Goal: Task Accomplishment & Management: Manage account settings

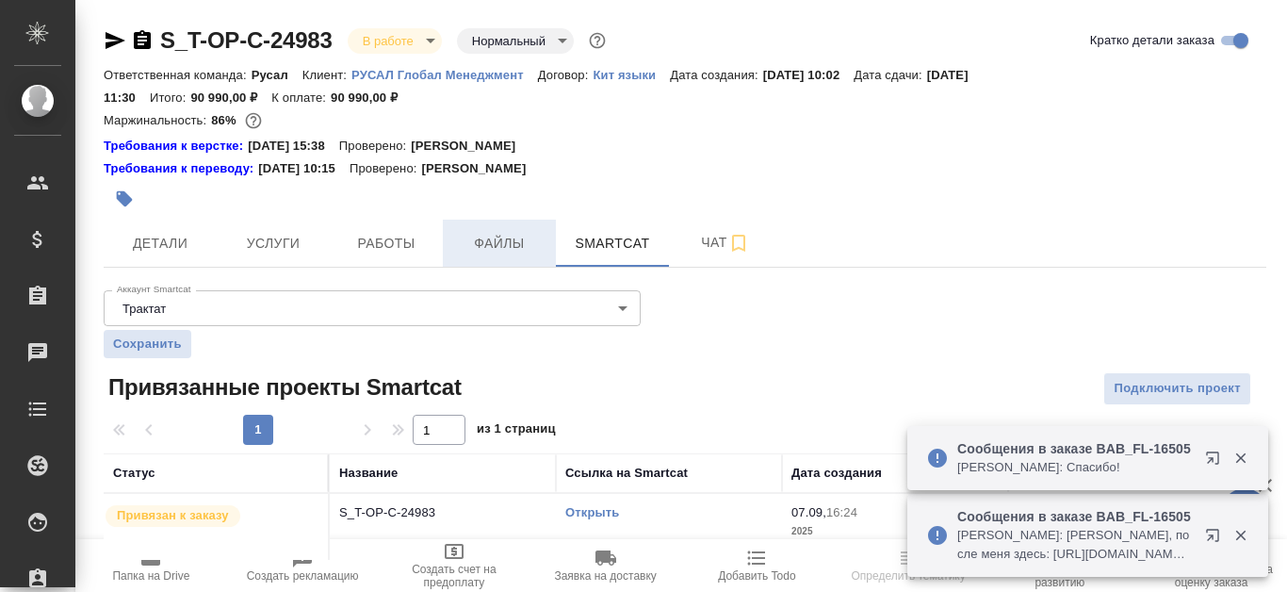
click at [488, 232] on span "Файлы" at bounding box center [499, 244] width 90 height 24
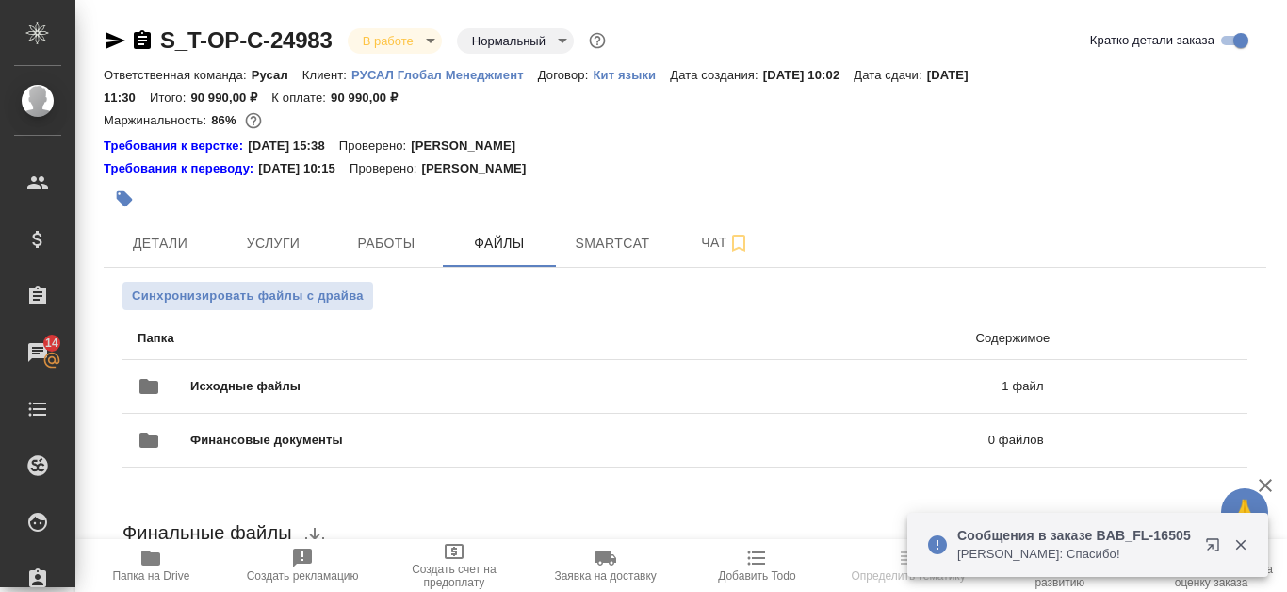
click at [1244, 459] on div at bounding box center [1156, 440] width 188 height 38
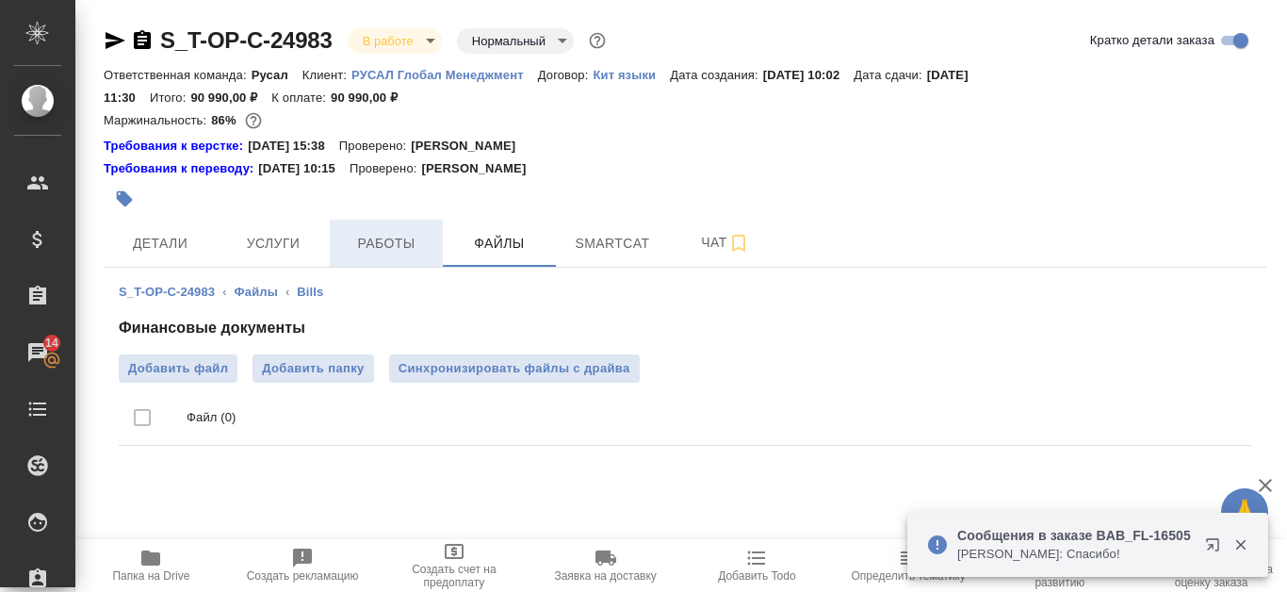
click at [359, 242] on span "Работы" at bounding box center [386, 244] width 90 height 24
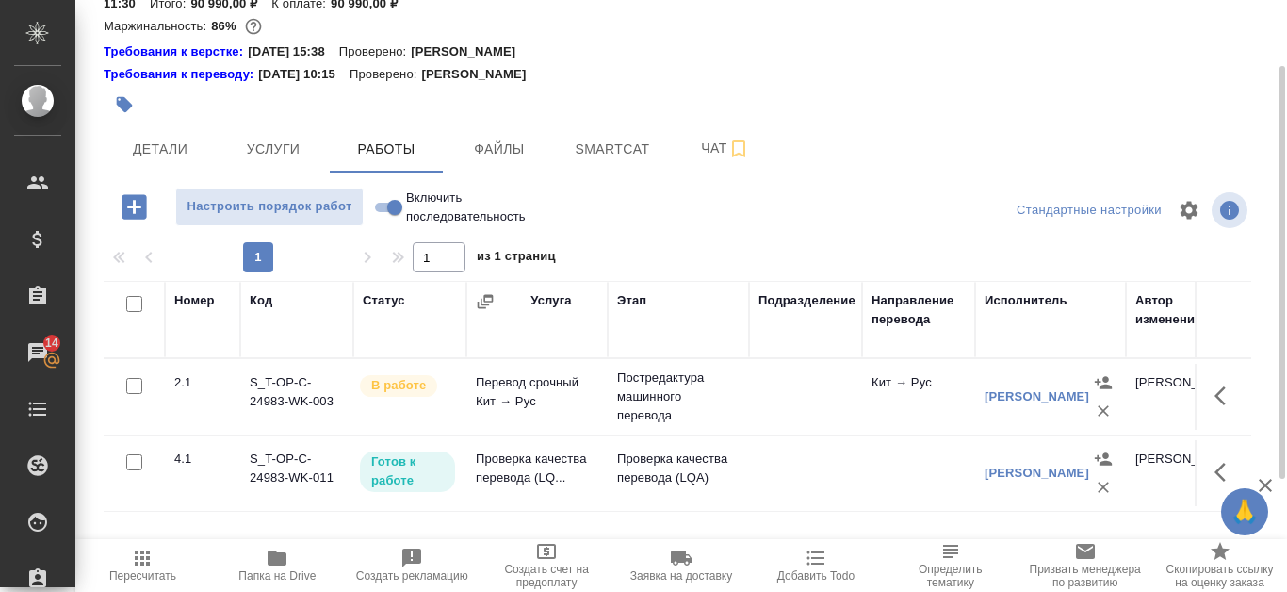
scroll to position [188, 0]
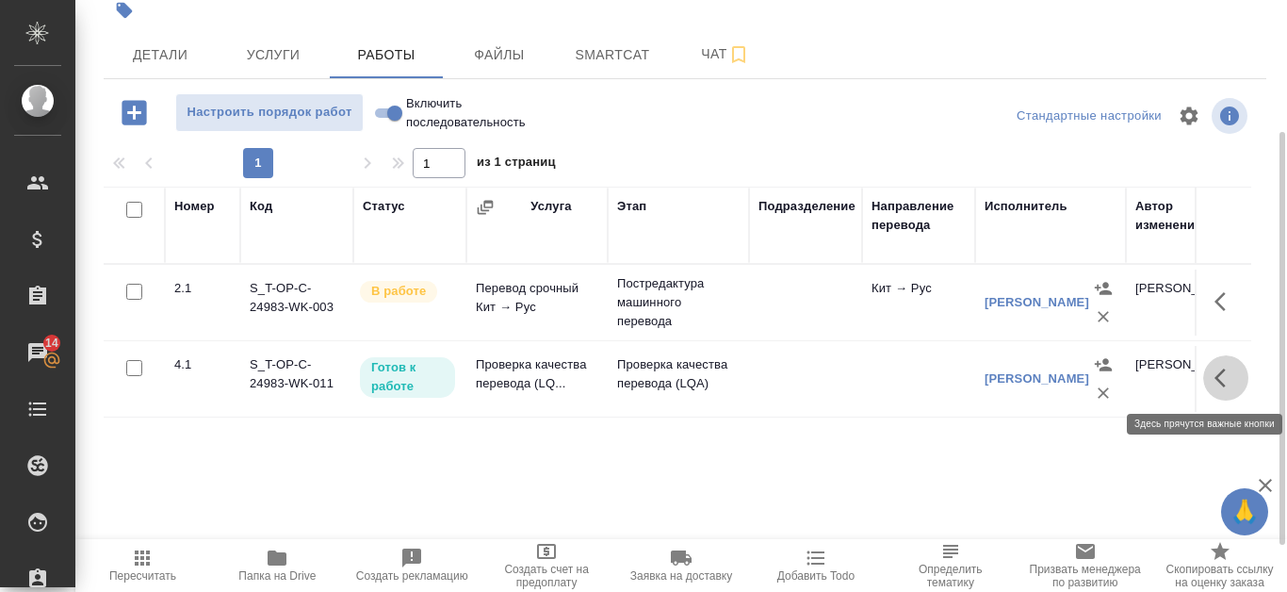
click at [1216, 376] on icon "button" at bounding box center [1219, 377] width 11 height 19
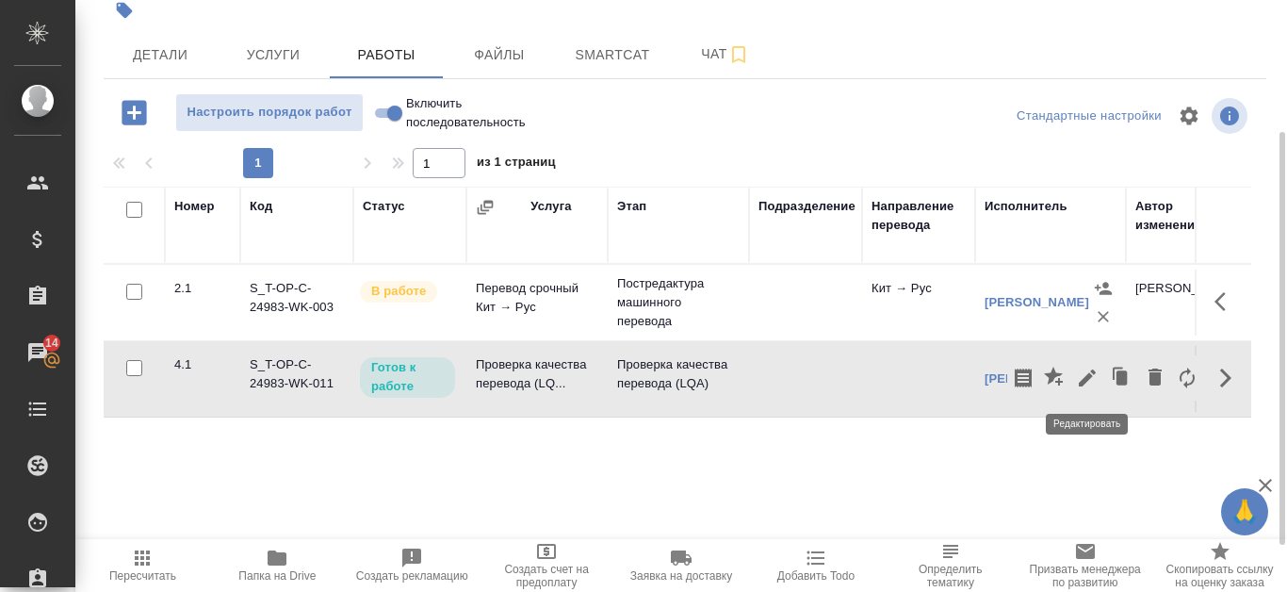
click at [1088, 378] on icon "button" at bounding box center [1086, 377] width 17 height 17
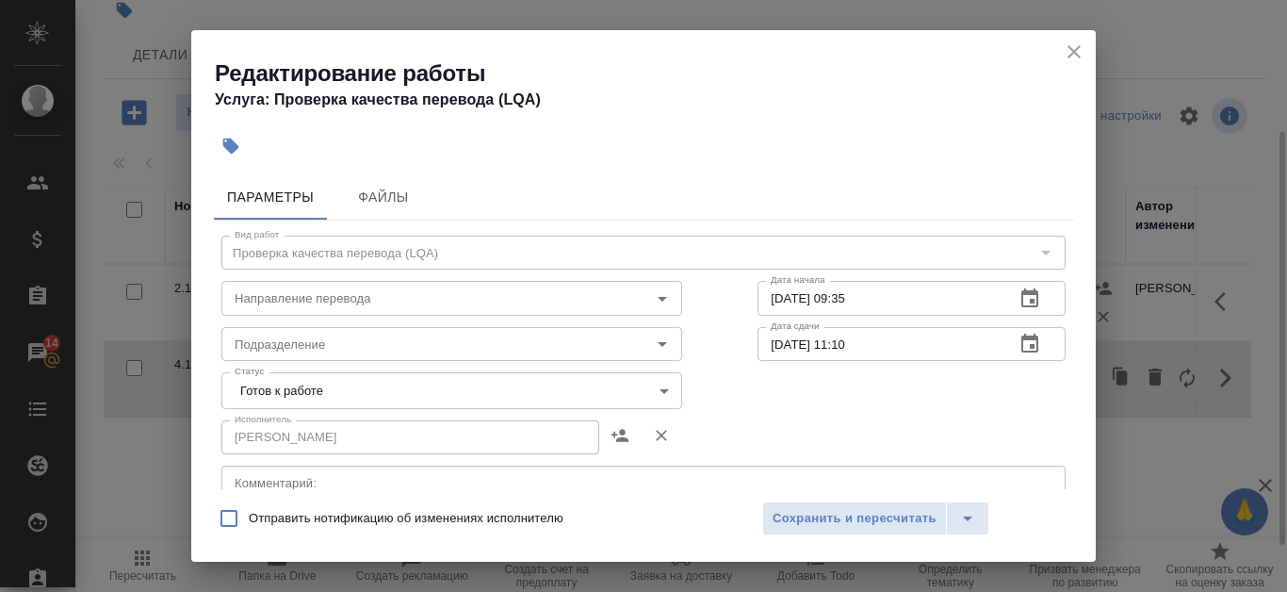
click at [641, 397] on body "🙏 .cls-1 fill:#fff; AWATERA Kanataeva Ekaterina Клиенты Спецификации Заказы 14 …" at bounding box center [643, 296] width 1287 height 592
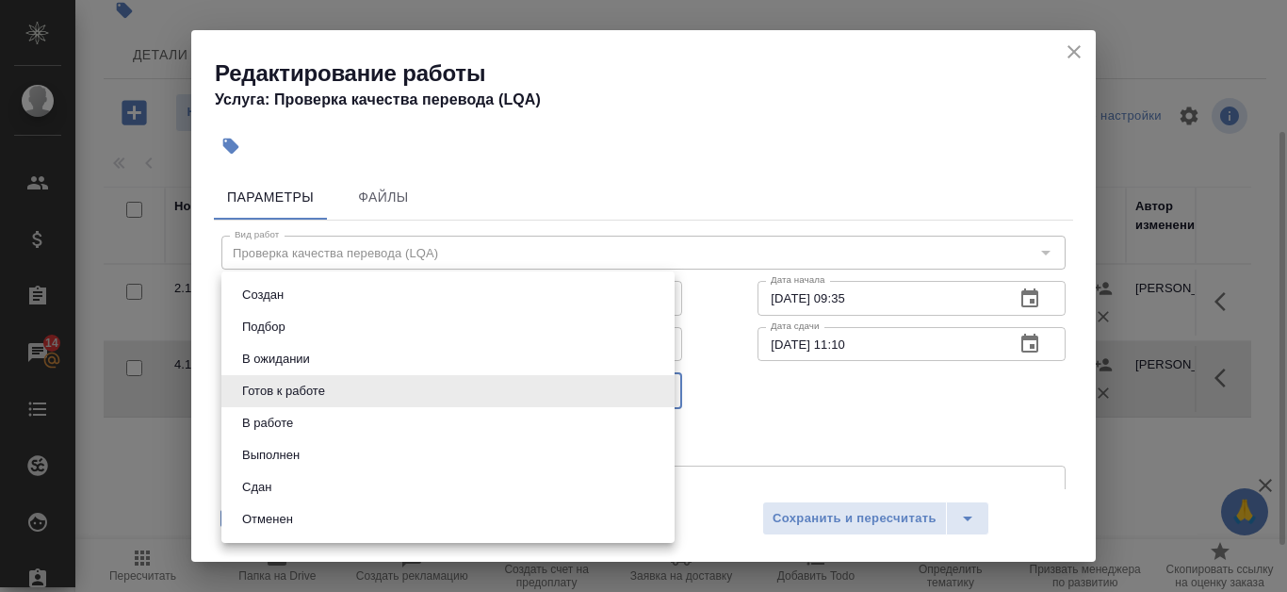
click at [395, 482] on li "Сдан" at bounding box center [447, 487] width 453 height 32
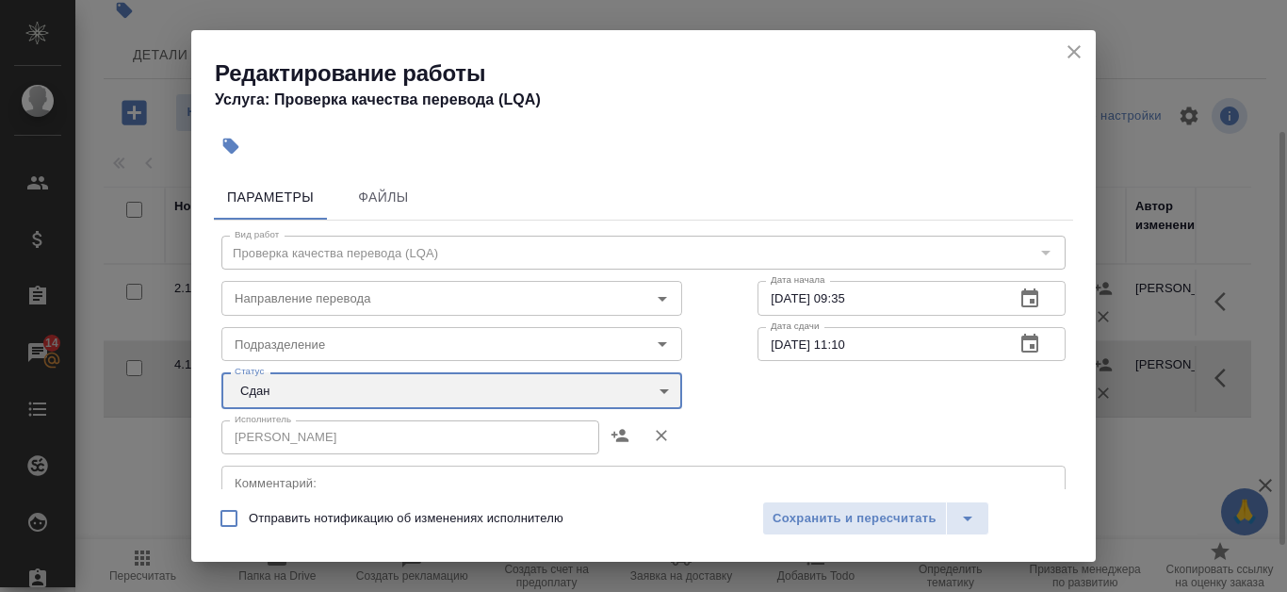
type input "closed"
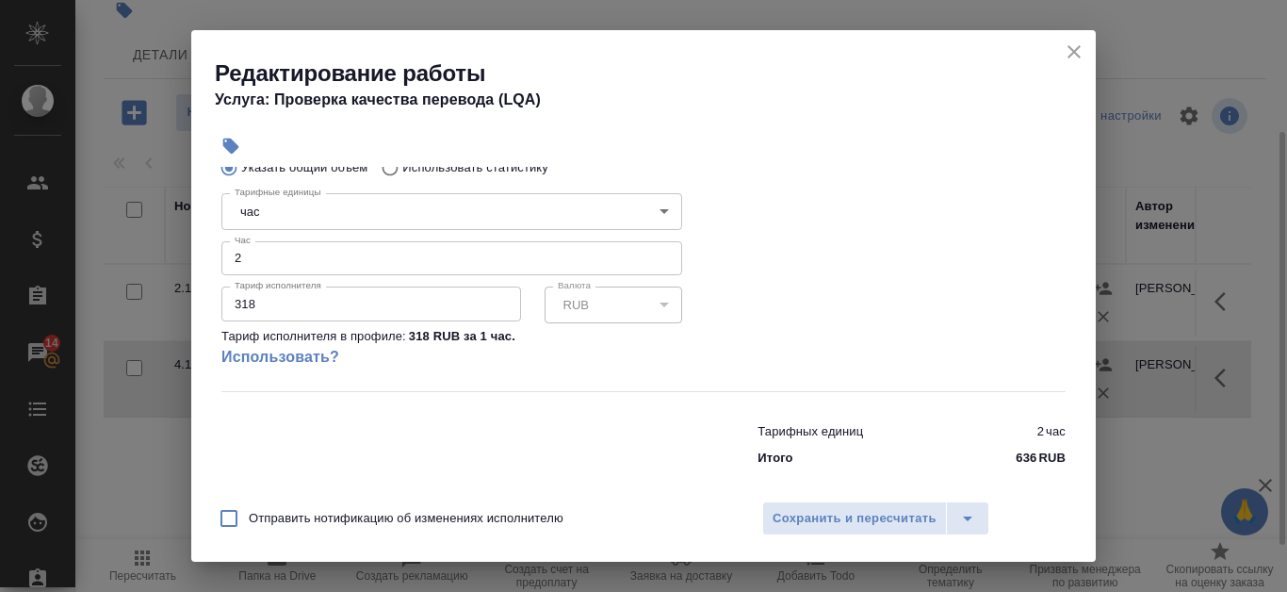
scroll to position [414, 0]
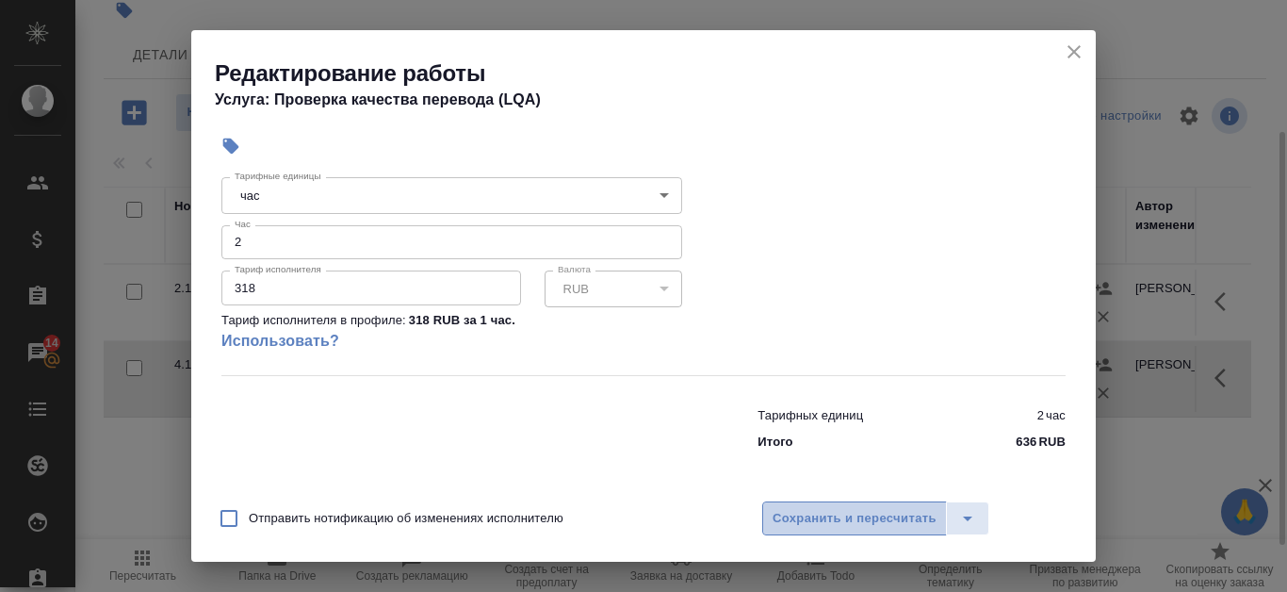
click at [815, 520] on span "Сохранить и пересчитать" at bounding box center [854, 519] width 164 height 22
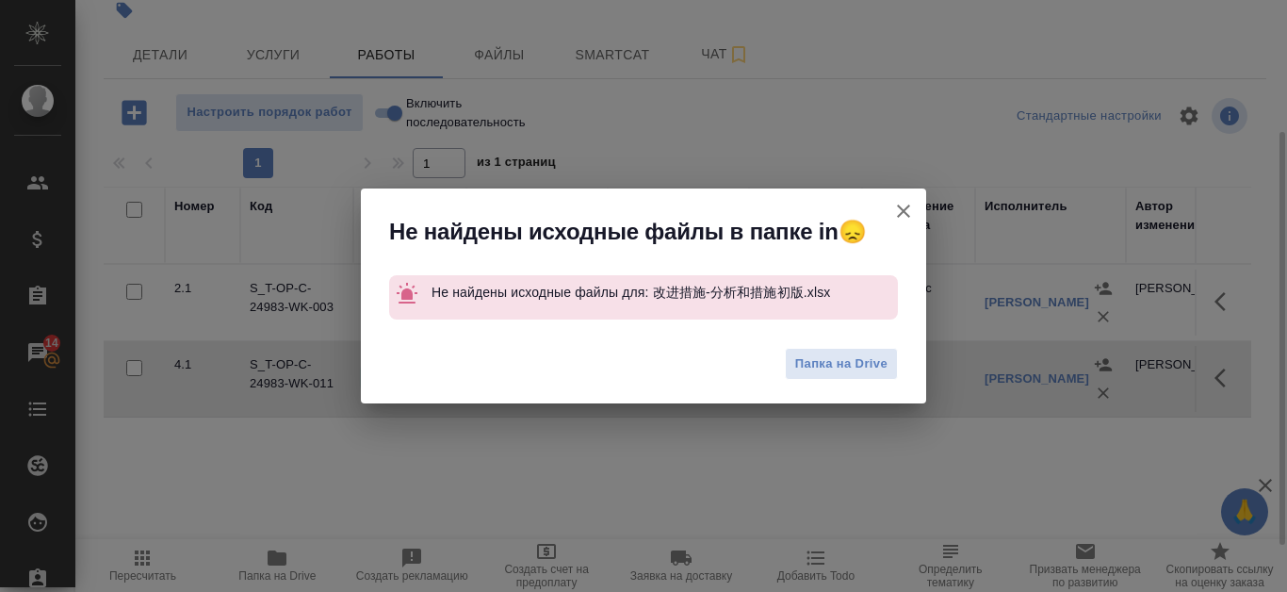
click at [904, 205] on icon "button" at bounding box center [903, 211] width 23 height 23
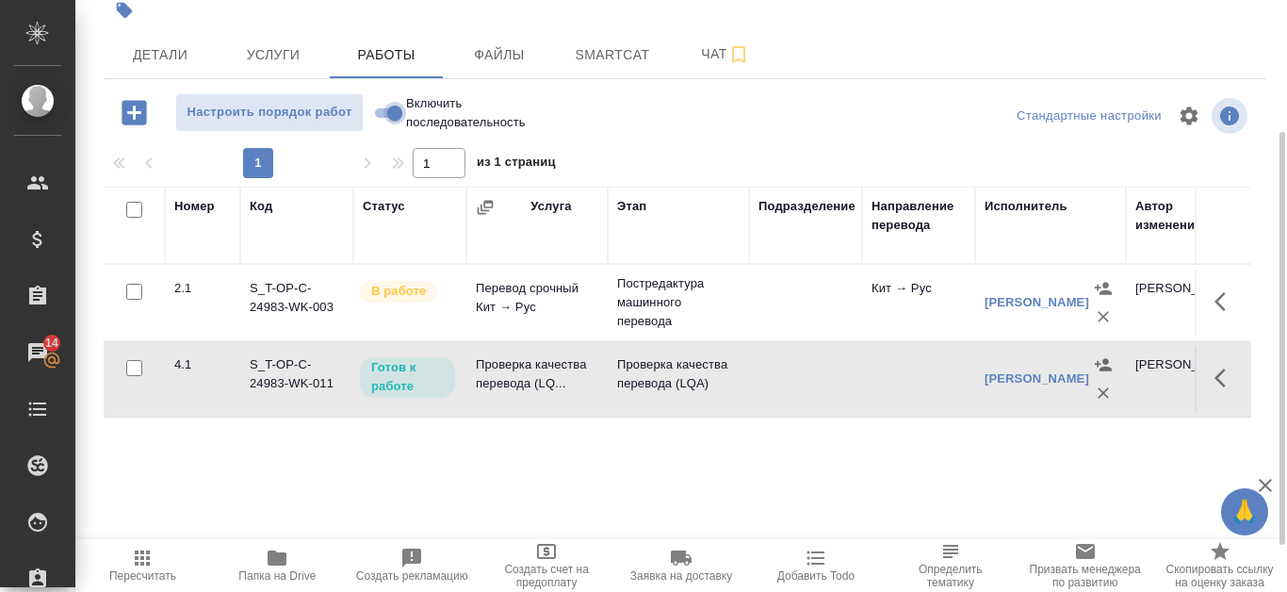
click at [380, 113] on input "Включить последовательность" at bounding box center [395, 113] width 68 height 23
checkbox input "true"
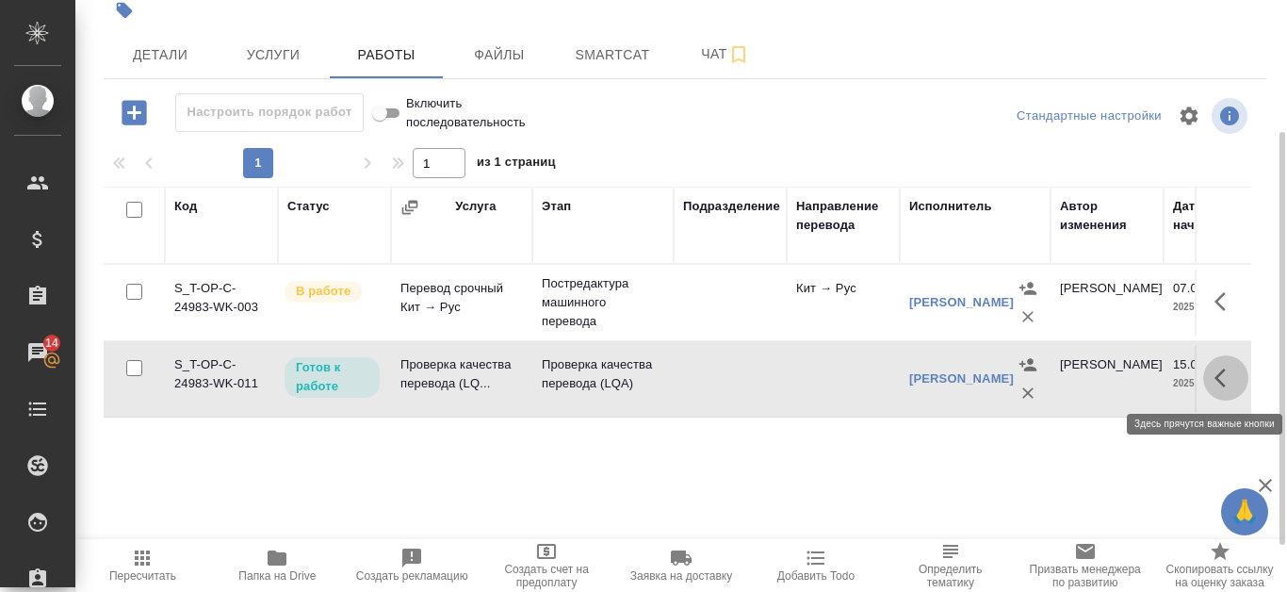
click at [1223, 380] on icon "button" at bounding box center [1225, 377] width 23 height 23
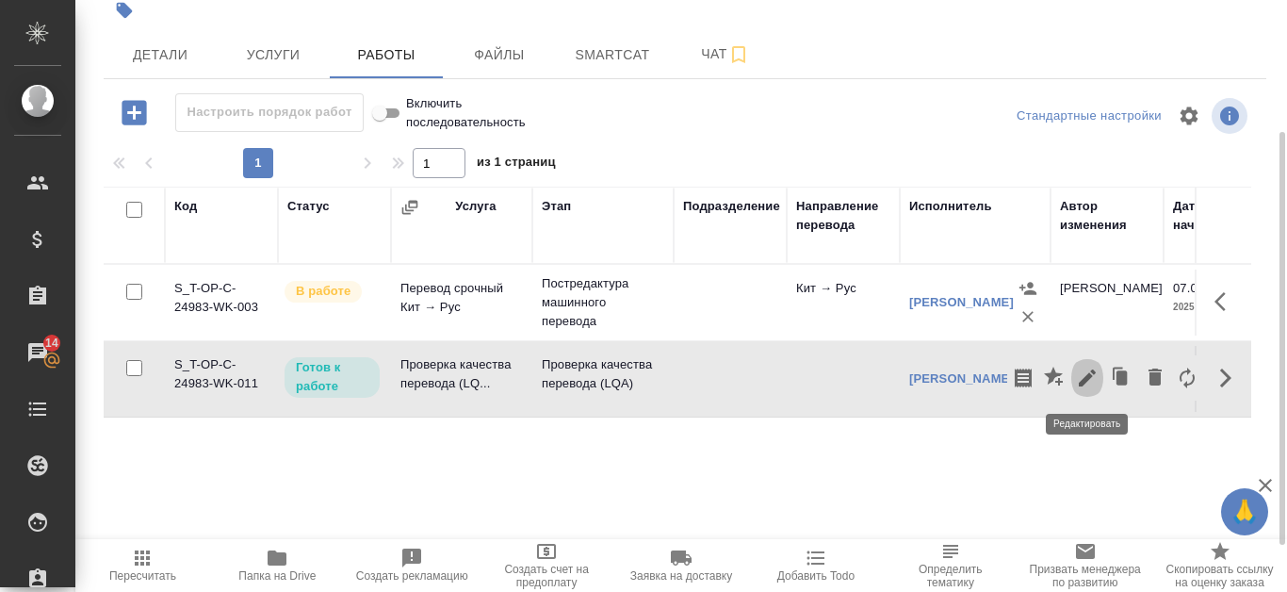
click at [1090, 375] on icon "button" at bounding box center [1086, 377] width 17 height 17
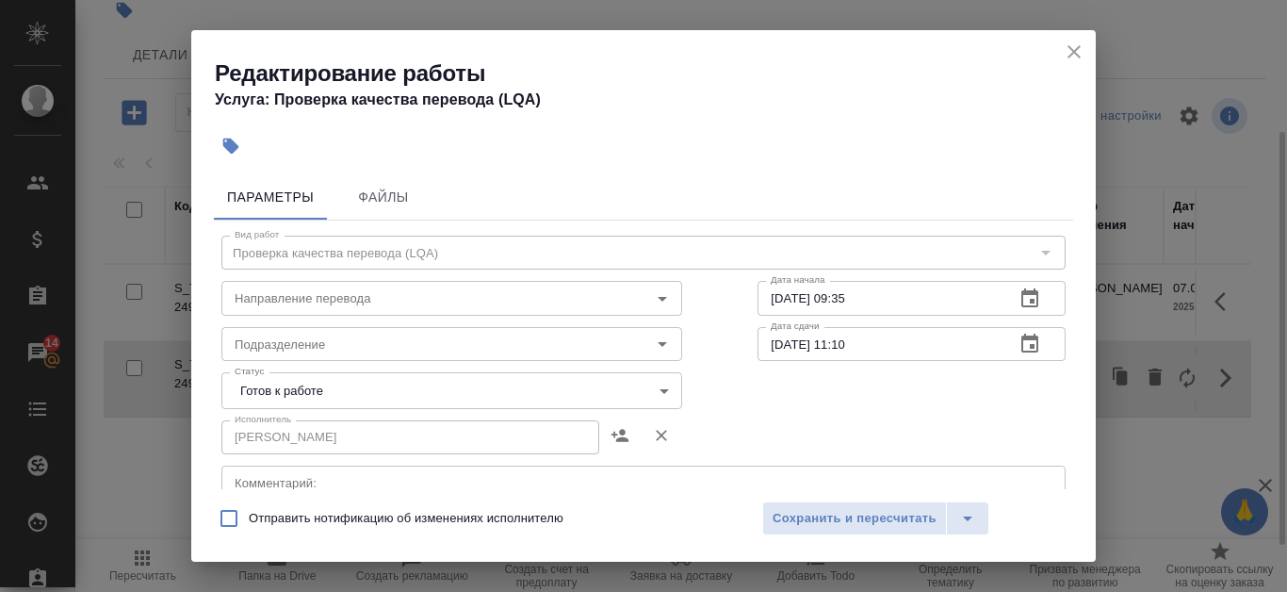
click at [660, 383] on body "🙏 .cls-1 fill:#fff; AWATERA Kanataeva Ekaterina Клиенты Спецификации Заказы 14 …" at bounding box center [643, 296] width 1287 height 592
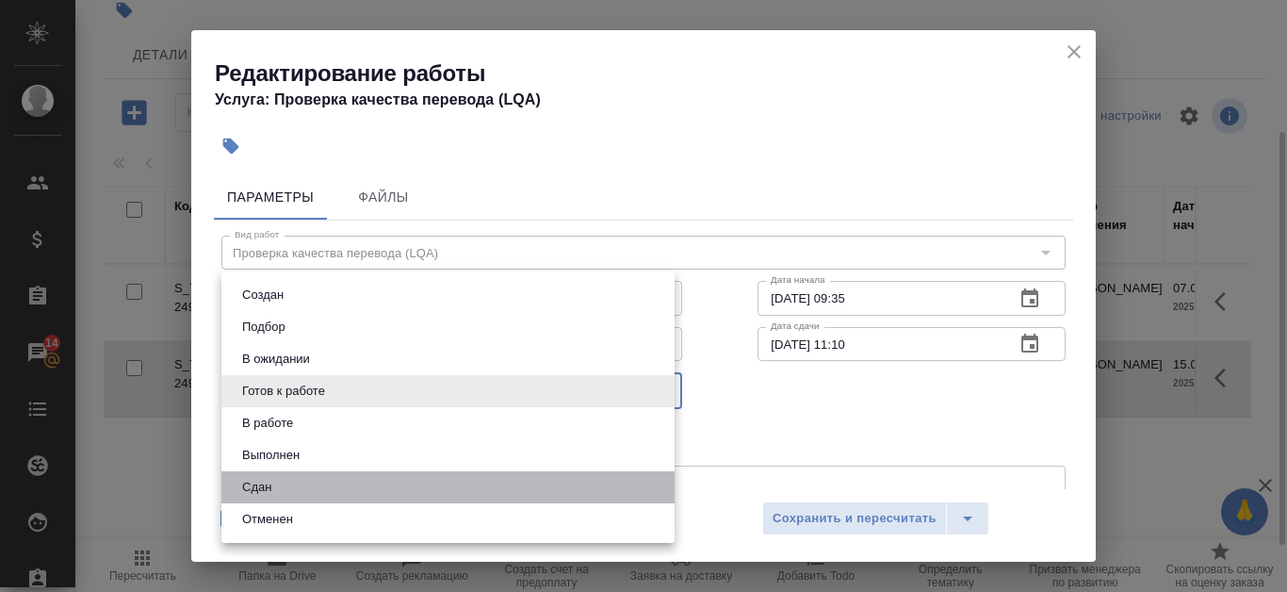
click at [444, 487] on li "Сдан" at bounding box center [447, 487] width 453 height 32
type input "closed"
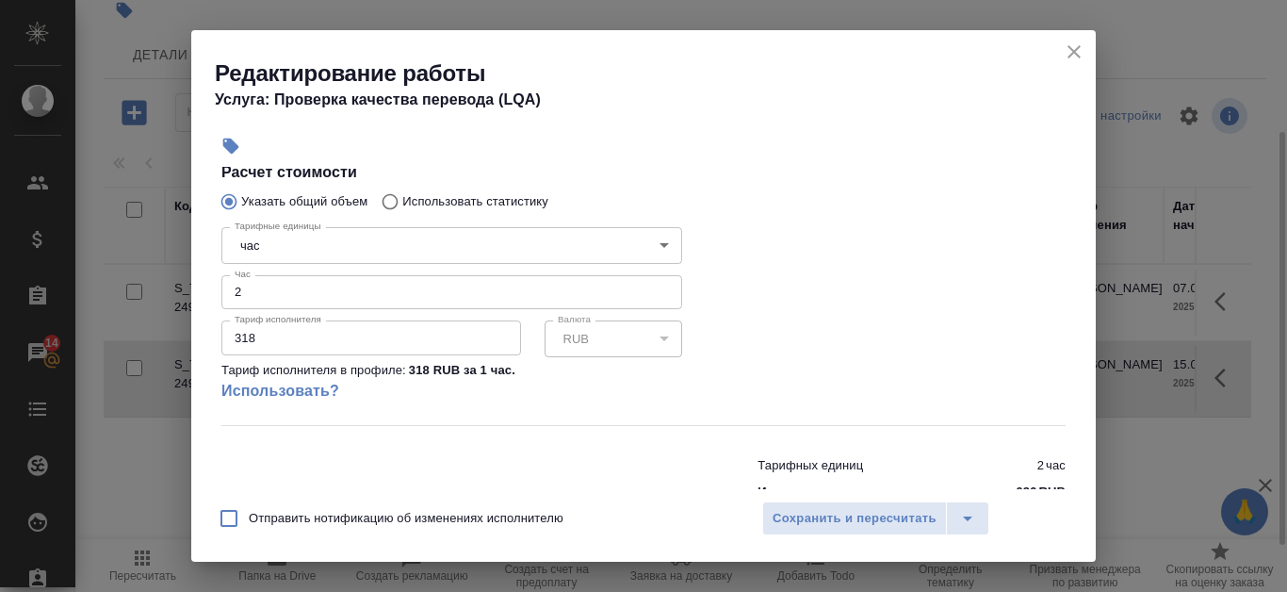
scroll to position [377, 0]
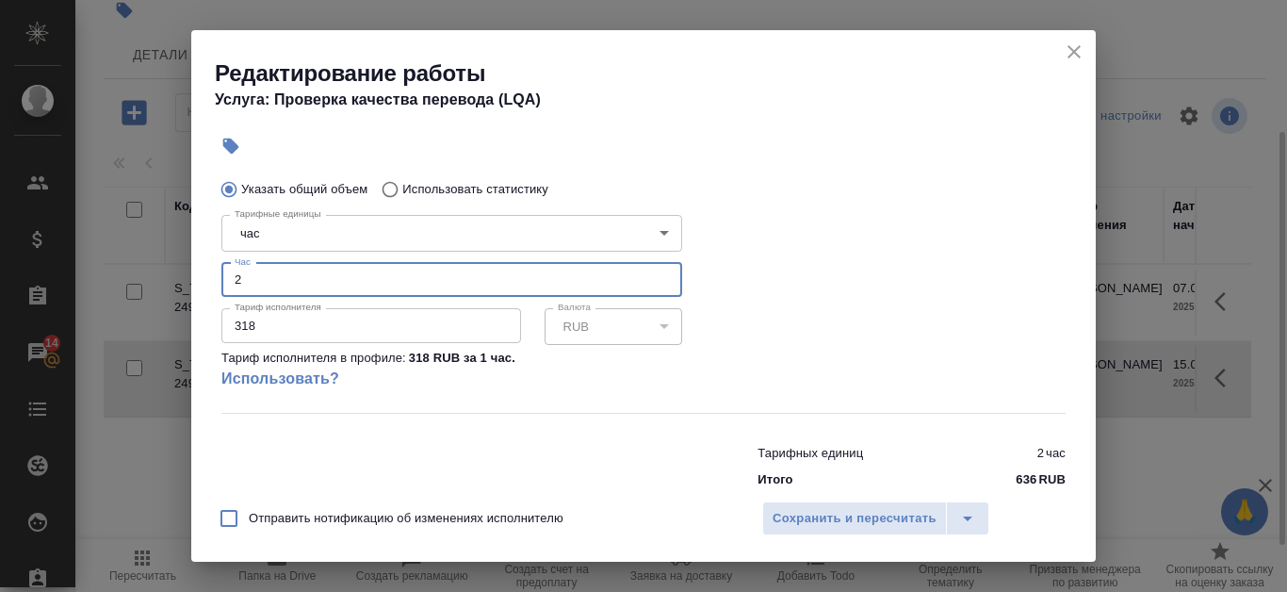
click at [476, 281] on input "2" at bounding box center [451, 280] width 461 height 34
type input "1.5"
click at [891, 523] on span "Сохранить и пересчитать" at bounding box center [854, 519] width 164 height 22
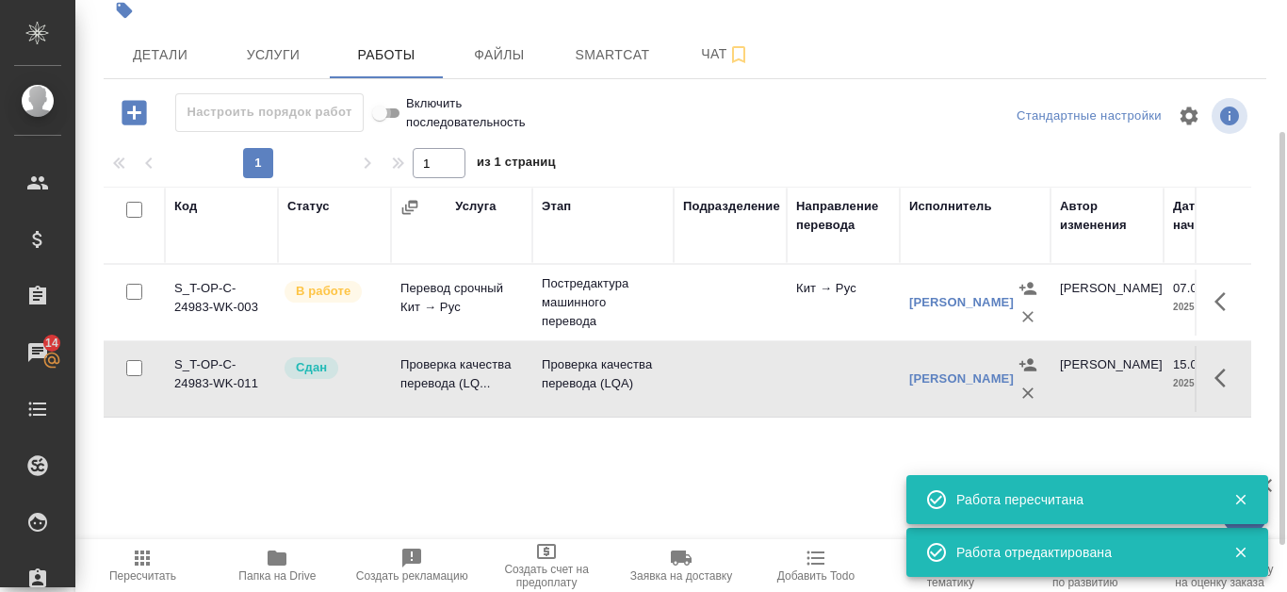
click at [396, 122] on input "Включить последовательность" at bounding box center [380, 113] width 68 height 23
checkbox input "false"
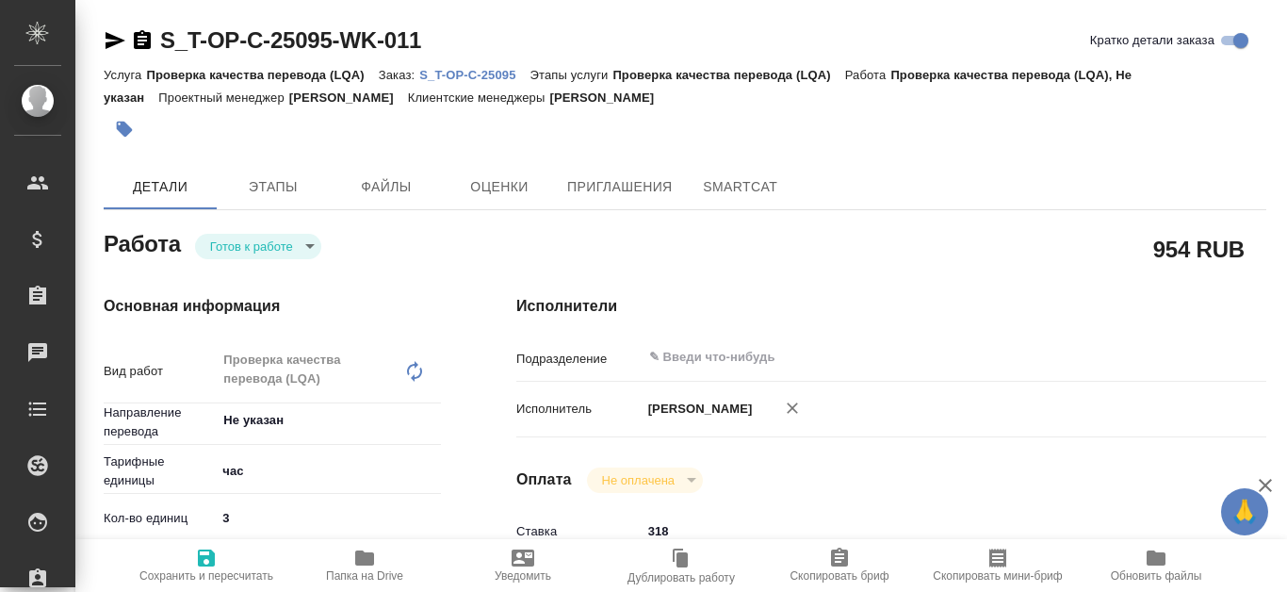
type textarea "x"
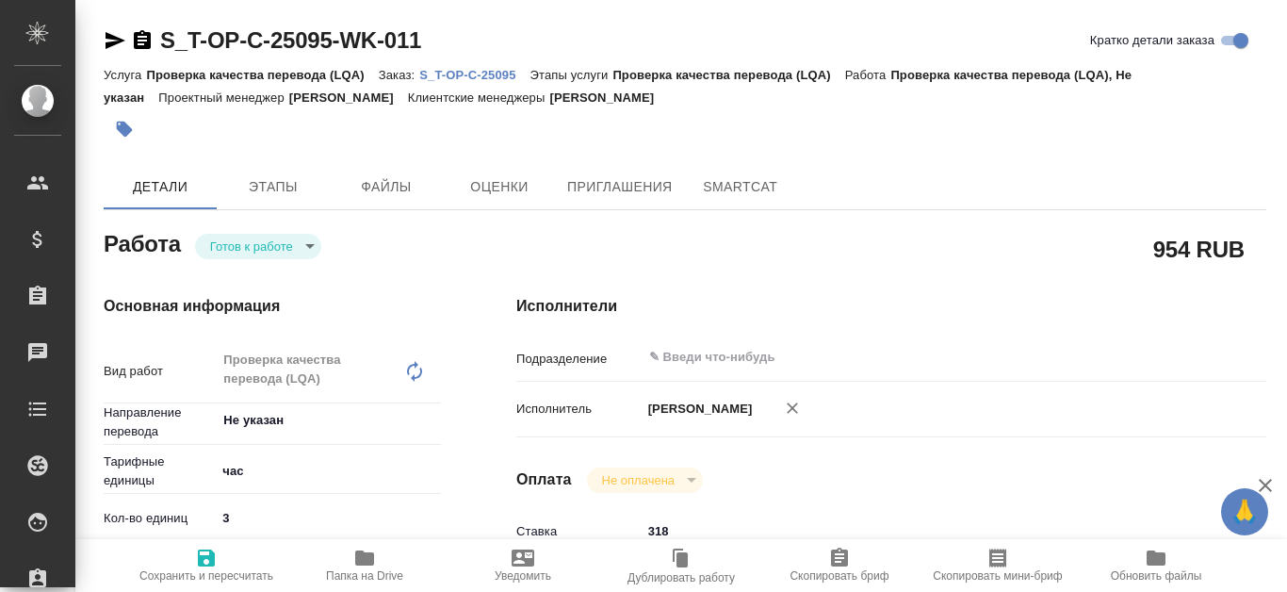
type textarea "x"
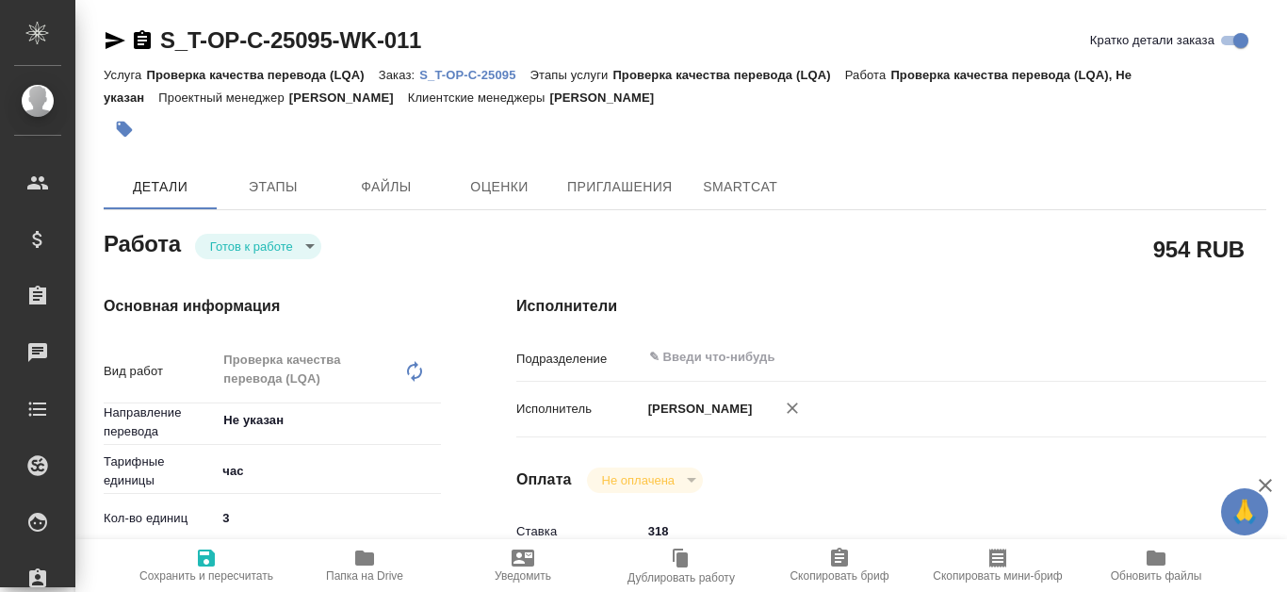
type textarea "x"
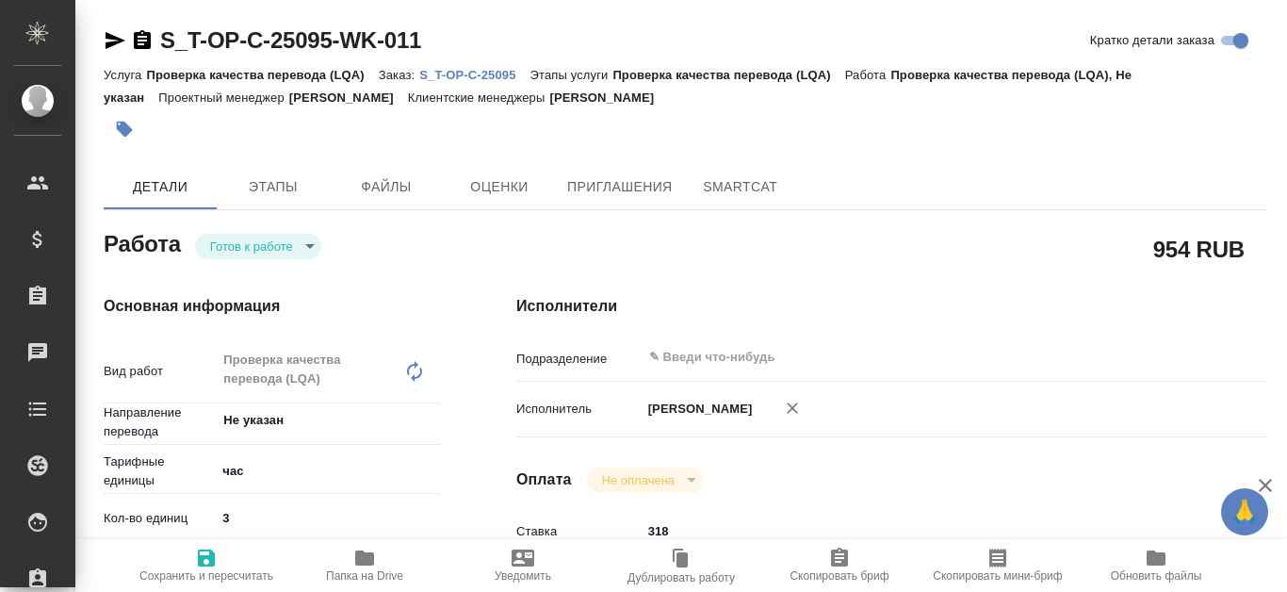
type textarea "x"
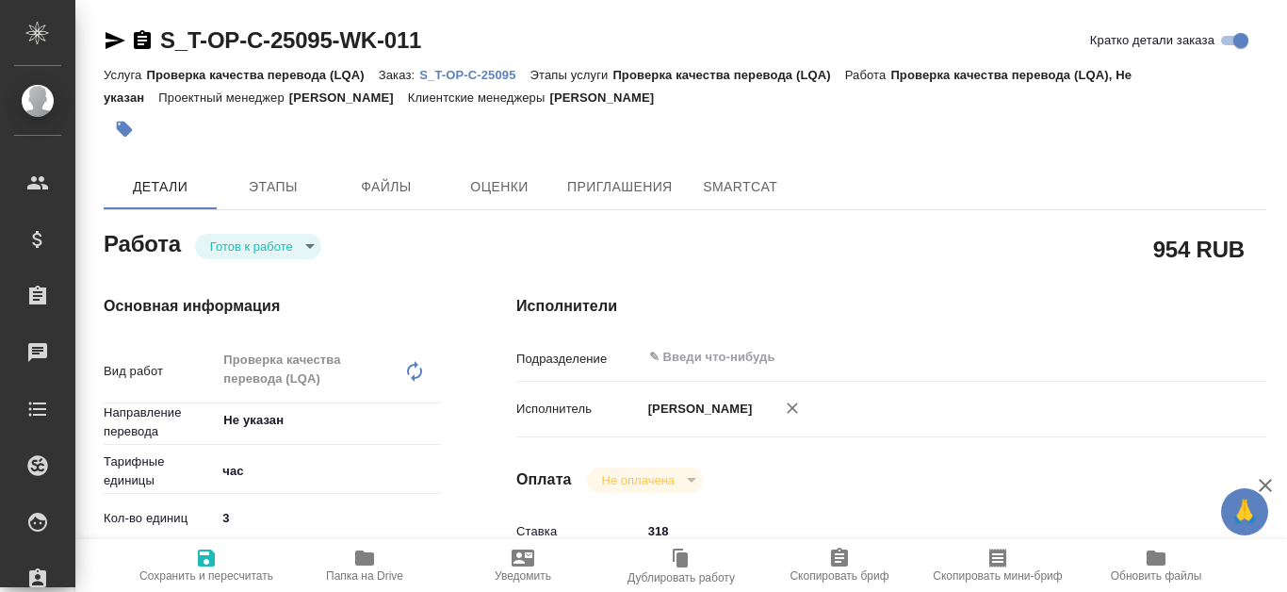
type textarea "x"
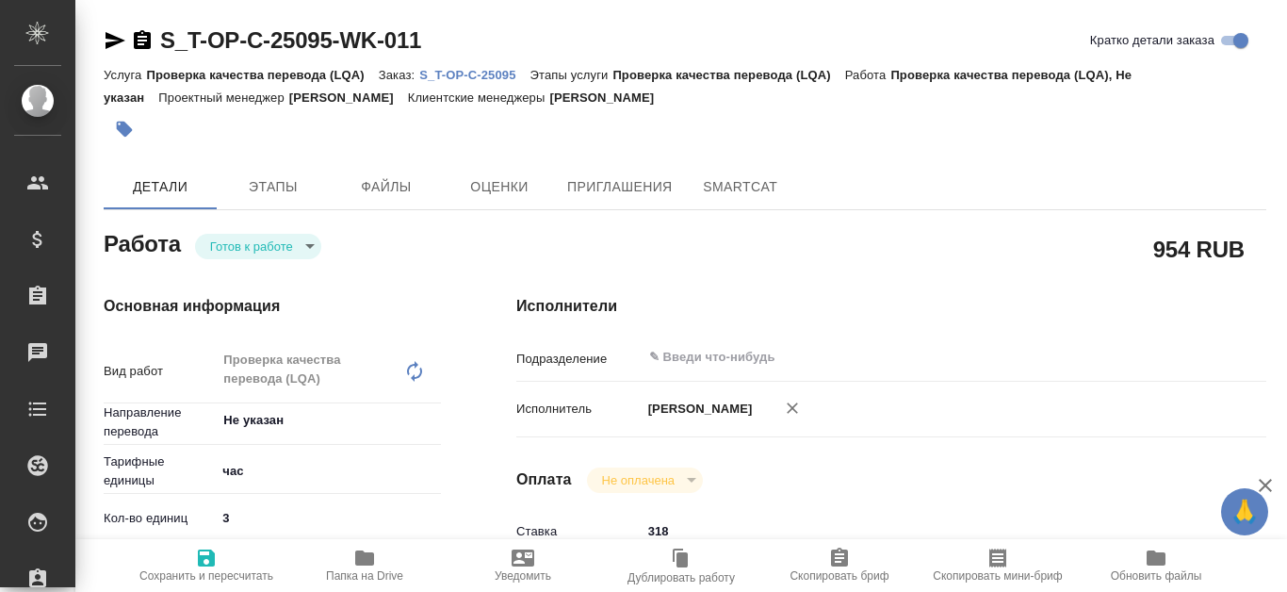
type textarea "x"
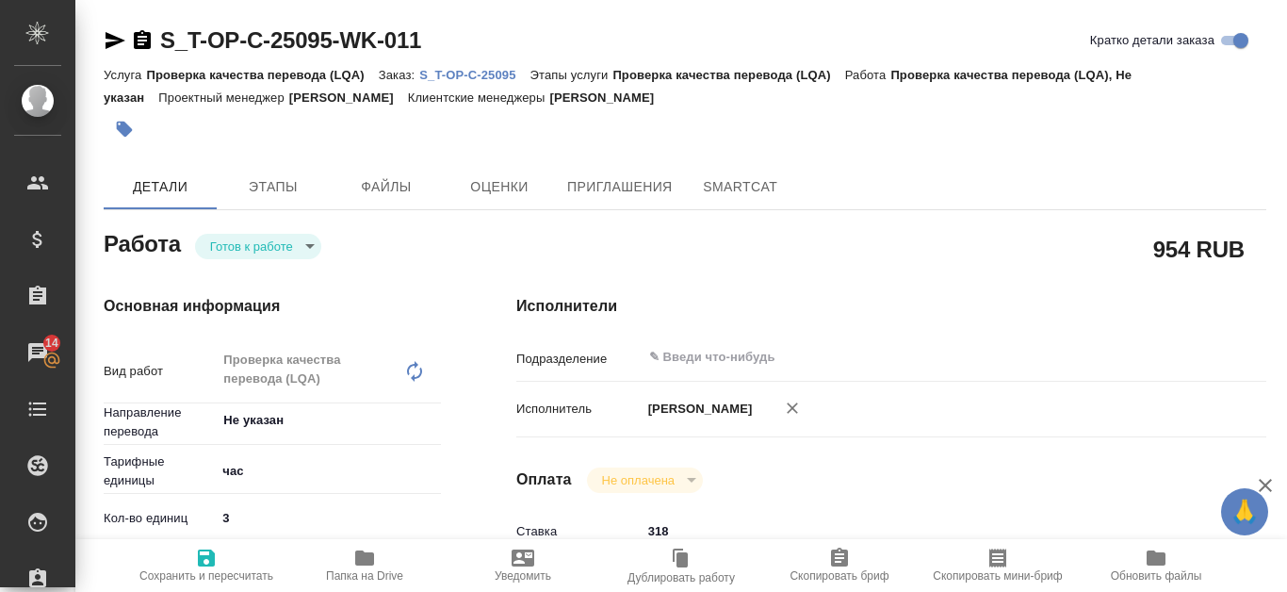
click at [468, 72] on p "S_T-OP-C-25095" at bounding box center [474, 75] width 110 height 14
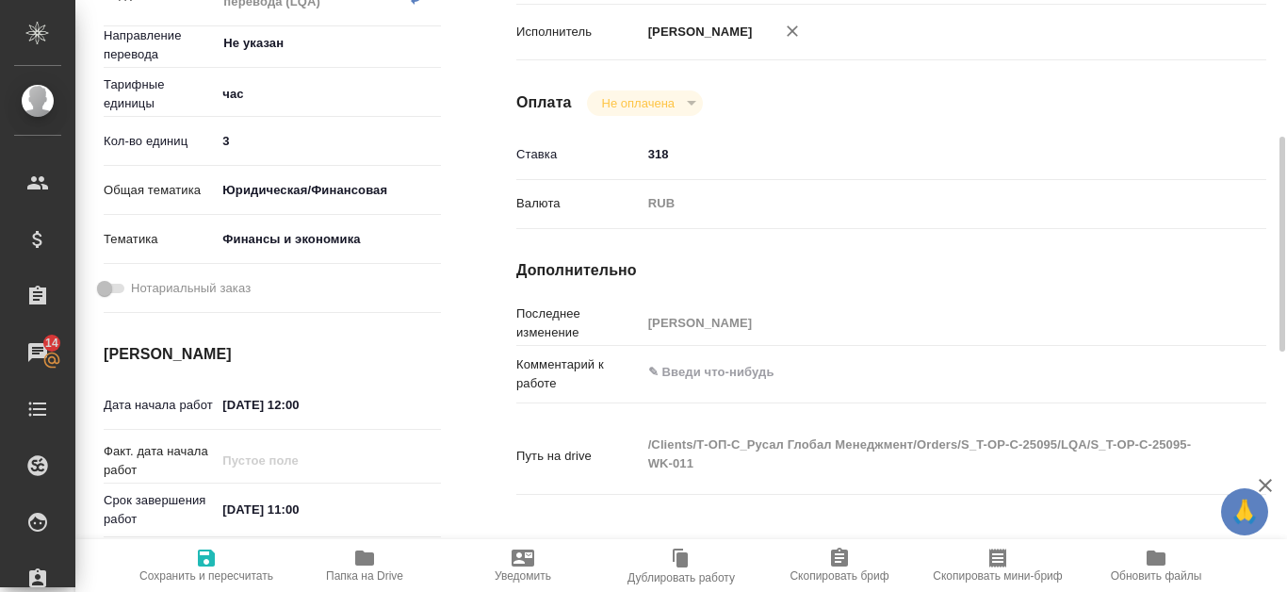
scroll to position [471, 0]
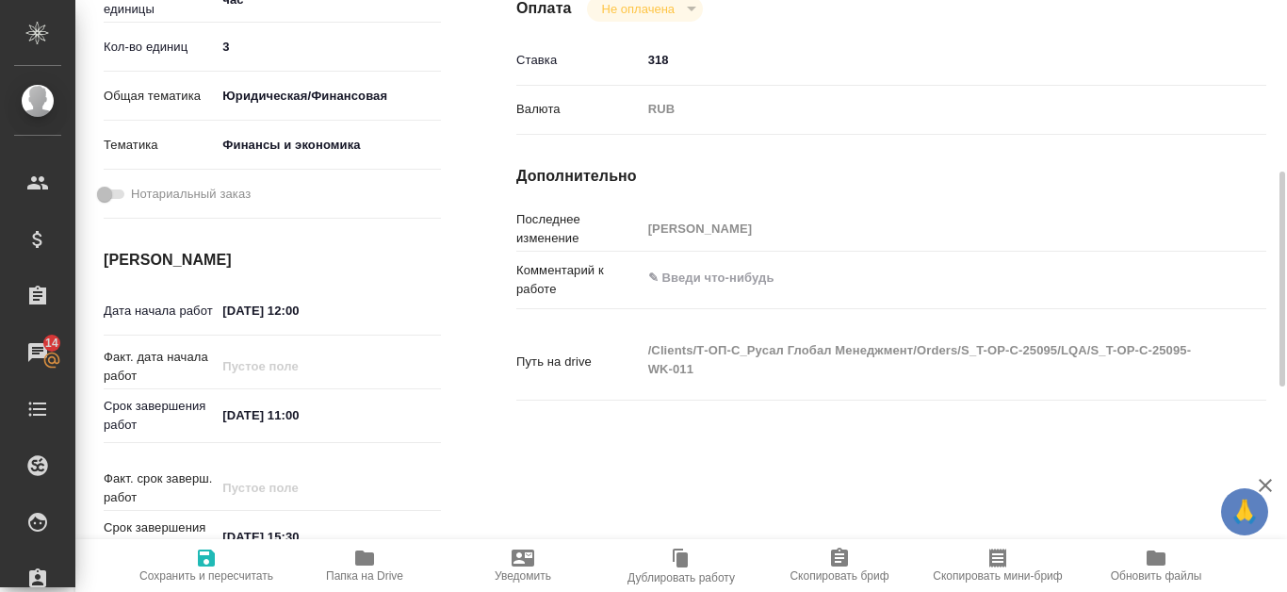
type textarea "x"
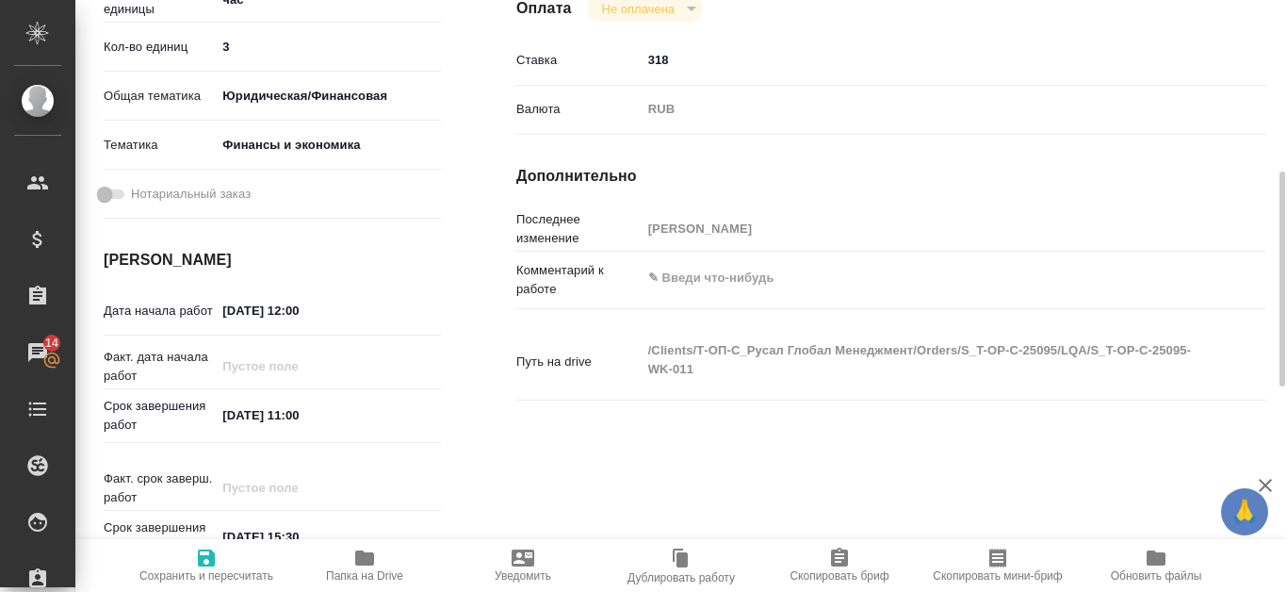
type textarea "x"
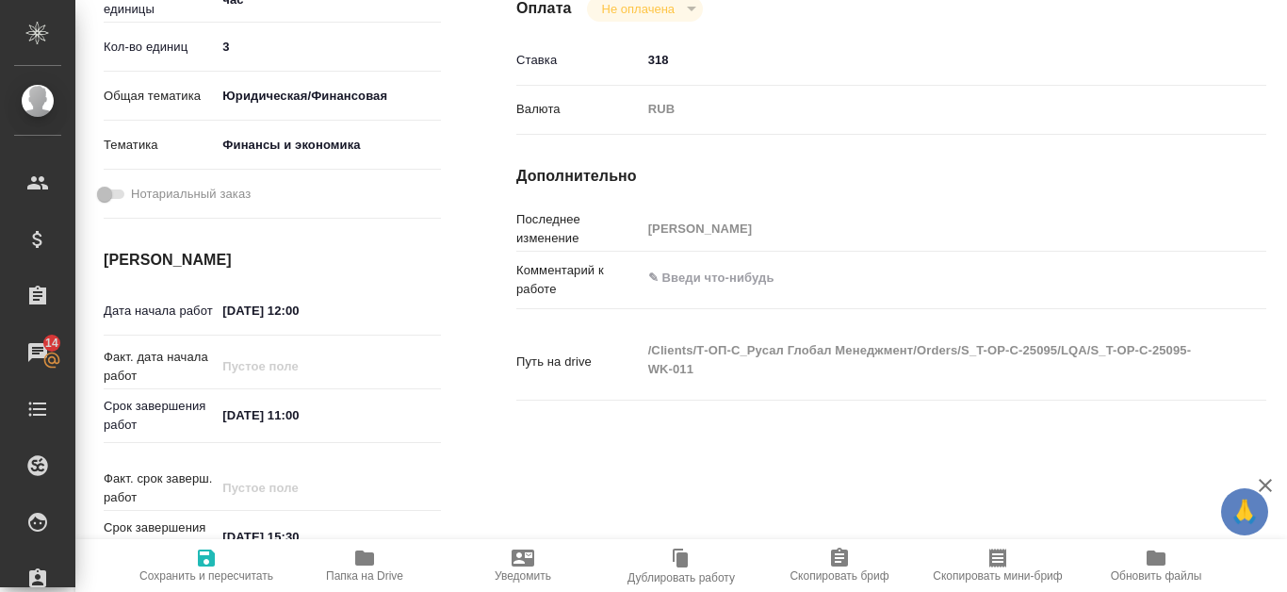
scroll to position [94, 0]
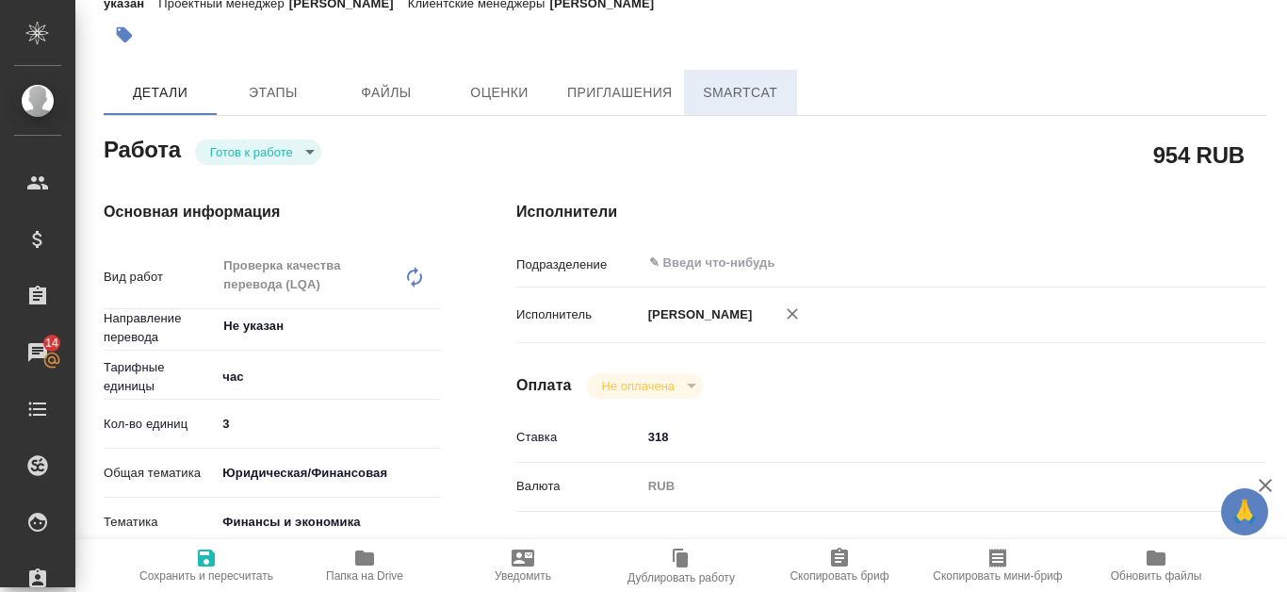
click at [749, 77] on button "SmartCat" at bounding box center [740, 92] width 113 height 45
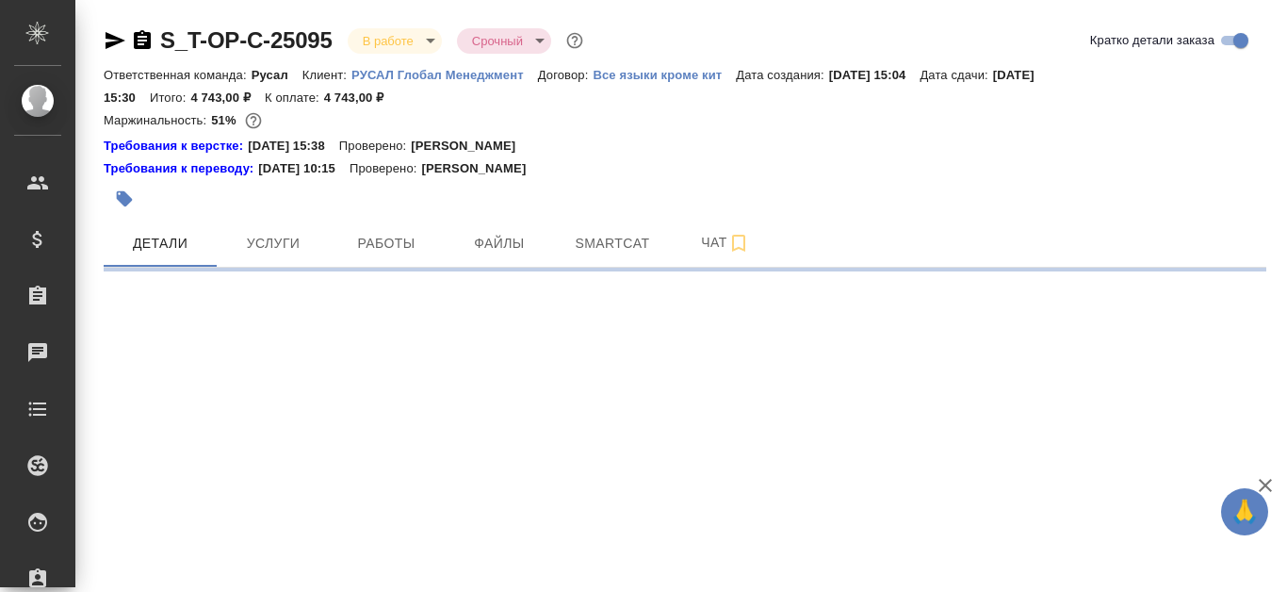
select select "RU"
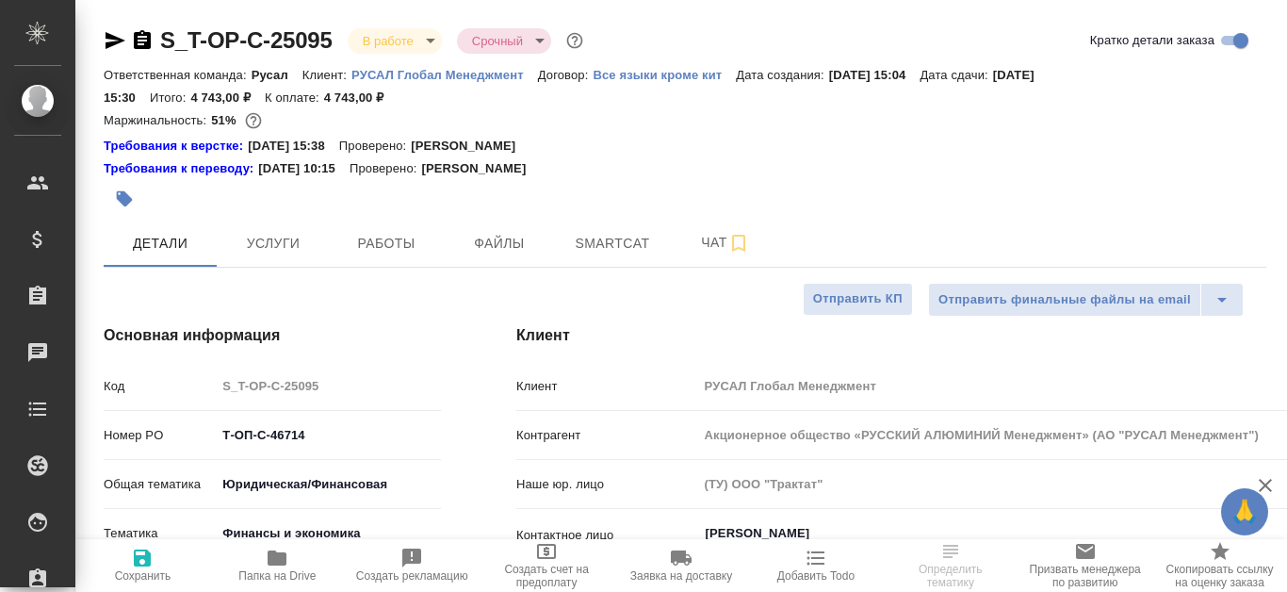
type textarea "x"
type input "[PERSON_NAME]"
type input "Авдеенко Кирилл"
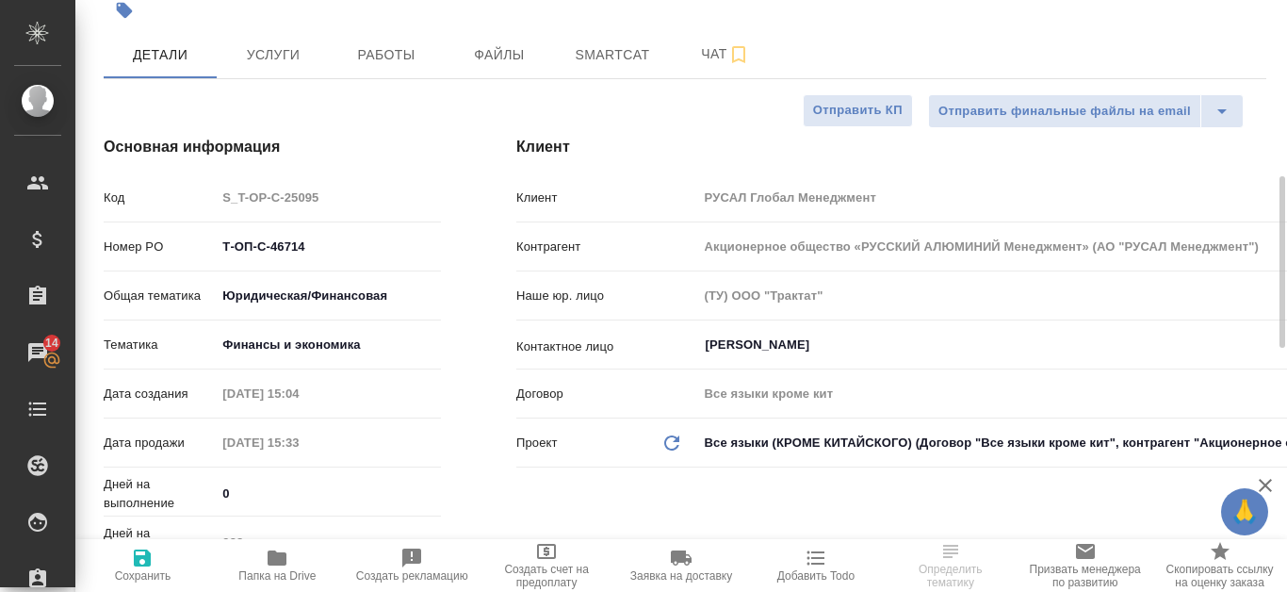
scroll to position [377, 0]
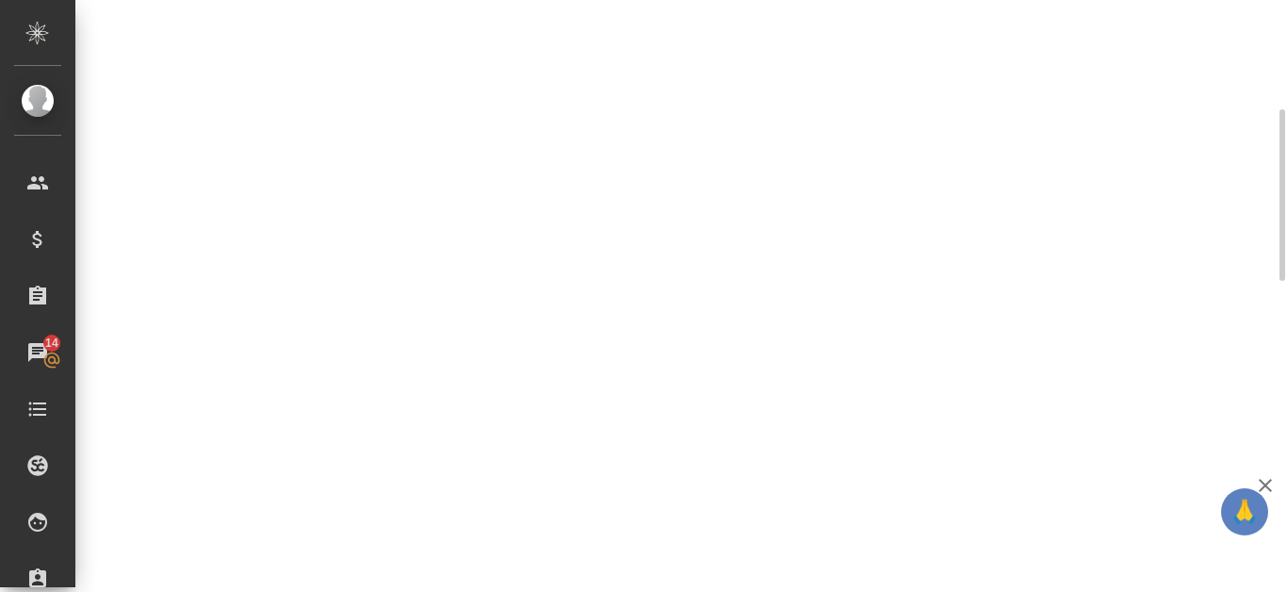
select select "RU"
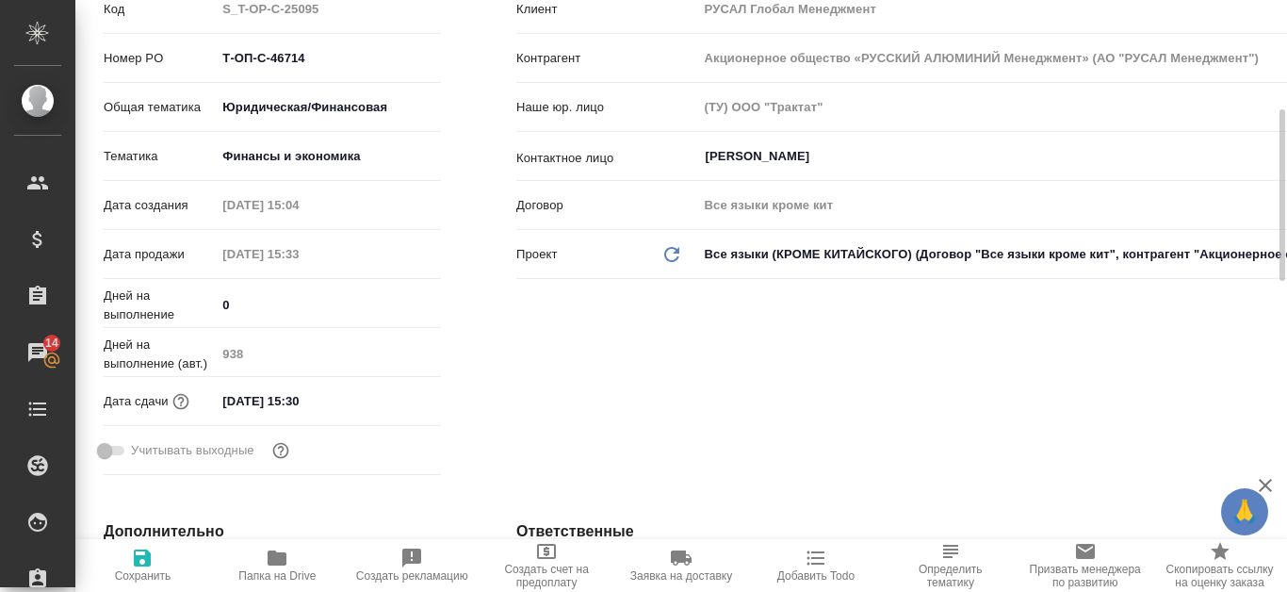
type textarea "x"
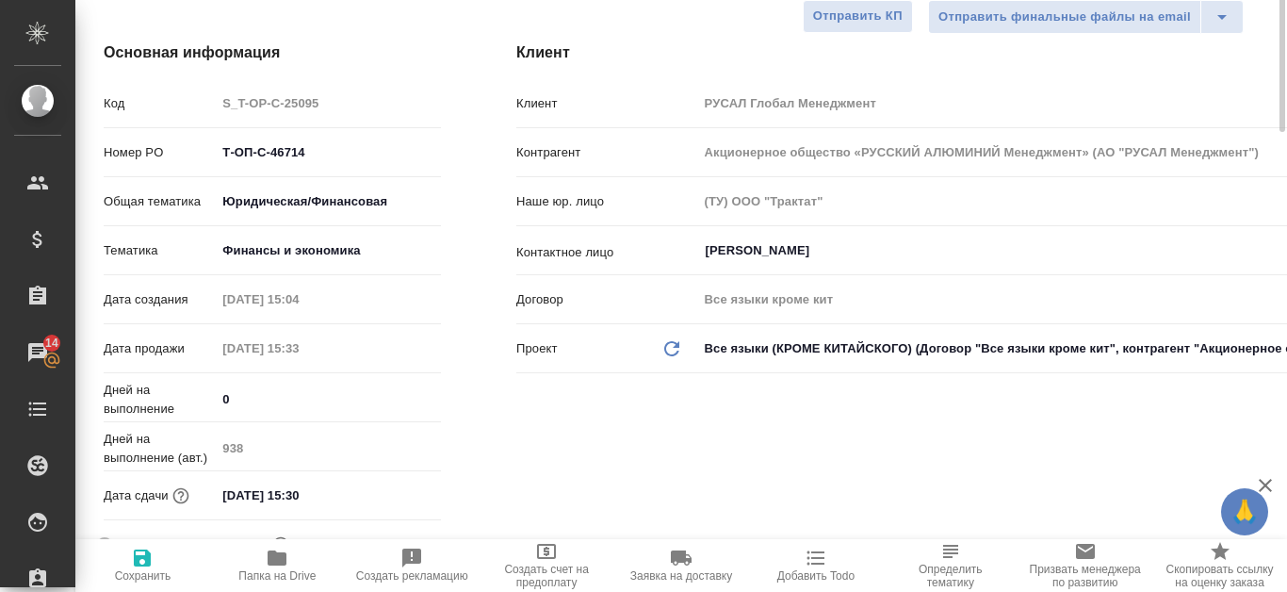
scroll to position [94, 0]
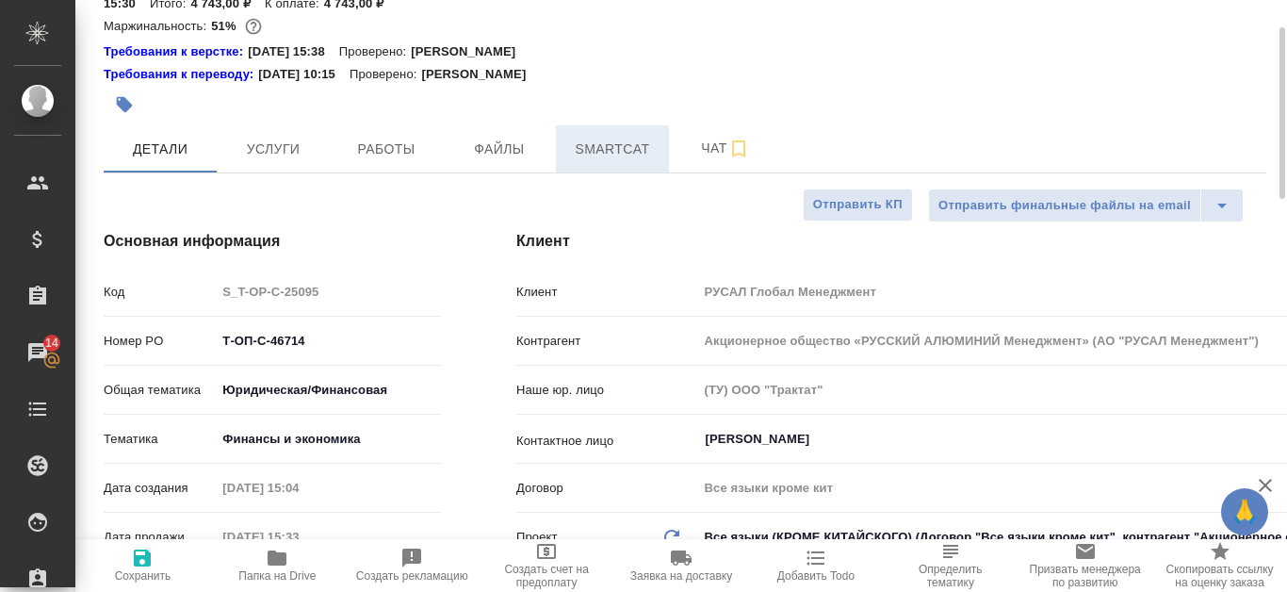
click at [640, 143] on span "Smartcat" at bounding box center [612, 150] width 90 height 24
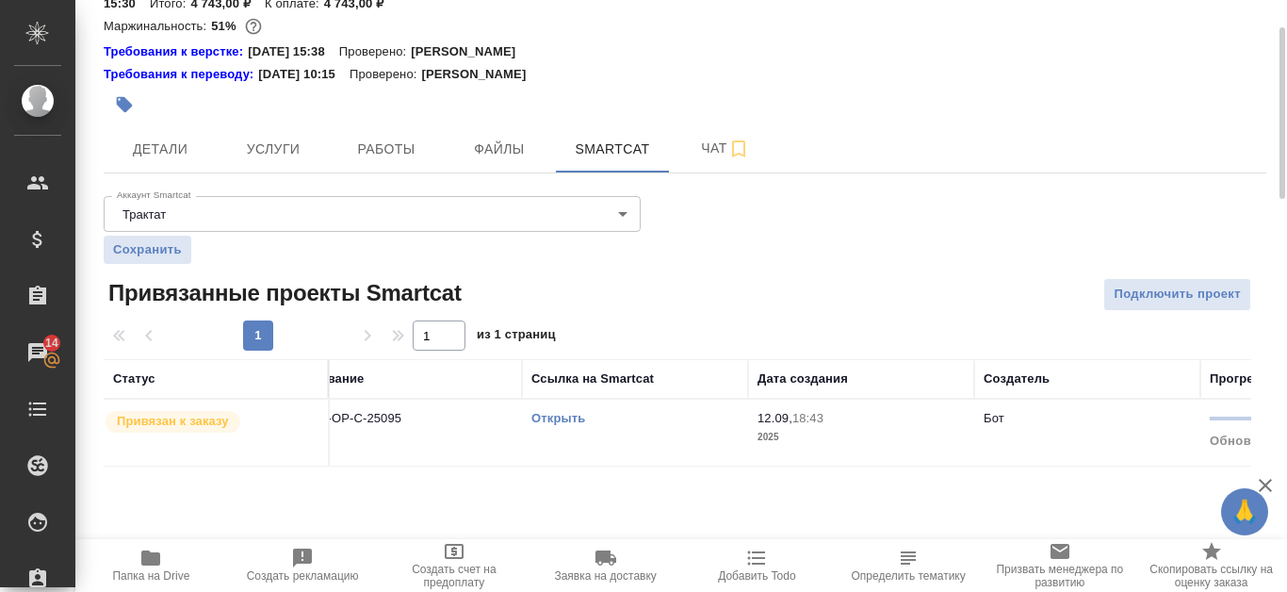
scroll to position [0, 3]
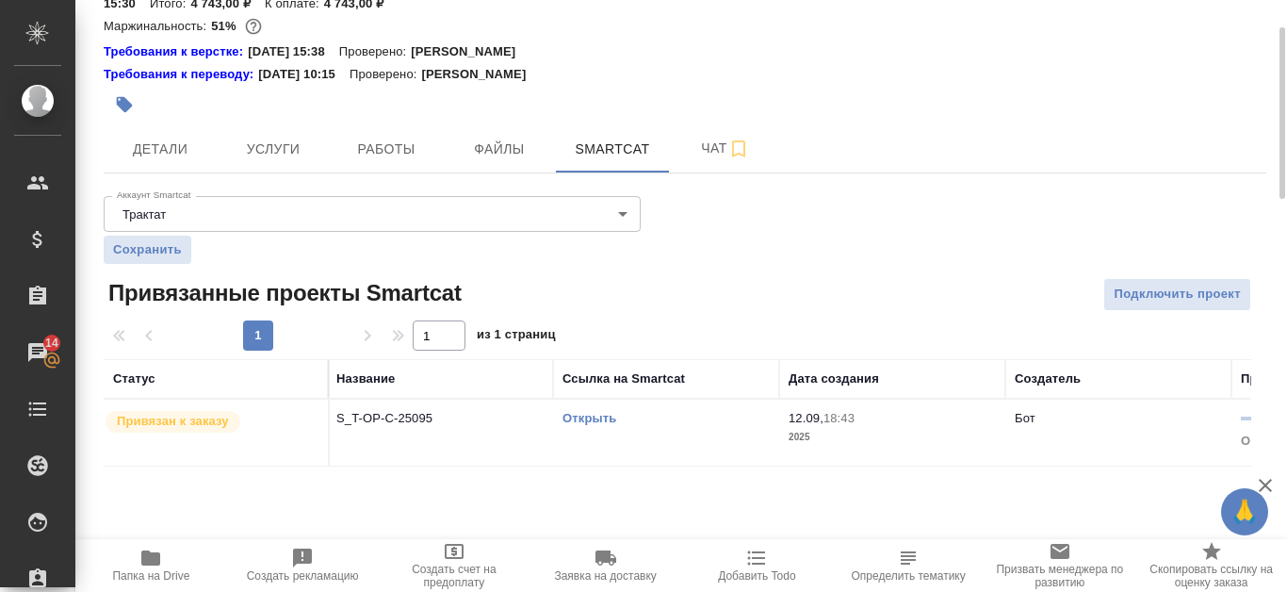
click at [587, 413] on link "Открыть" at bounding box center [589, 418] width 54 height 14
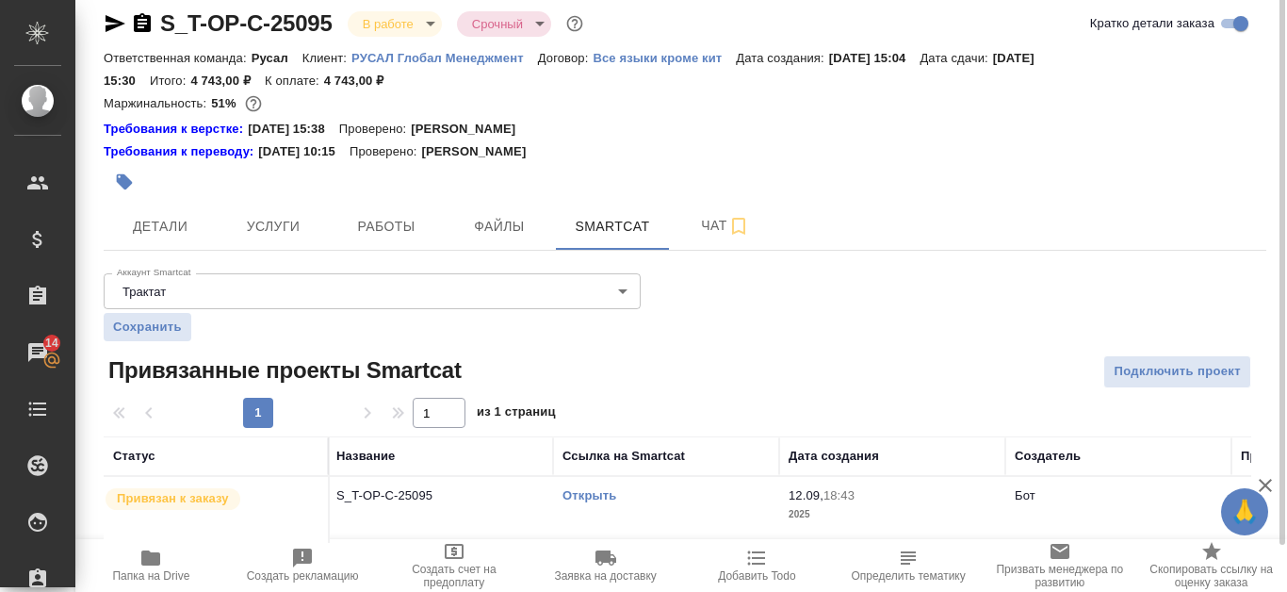
scroll to position [0, 0]
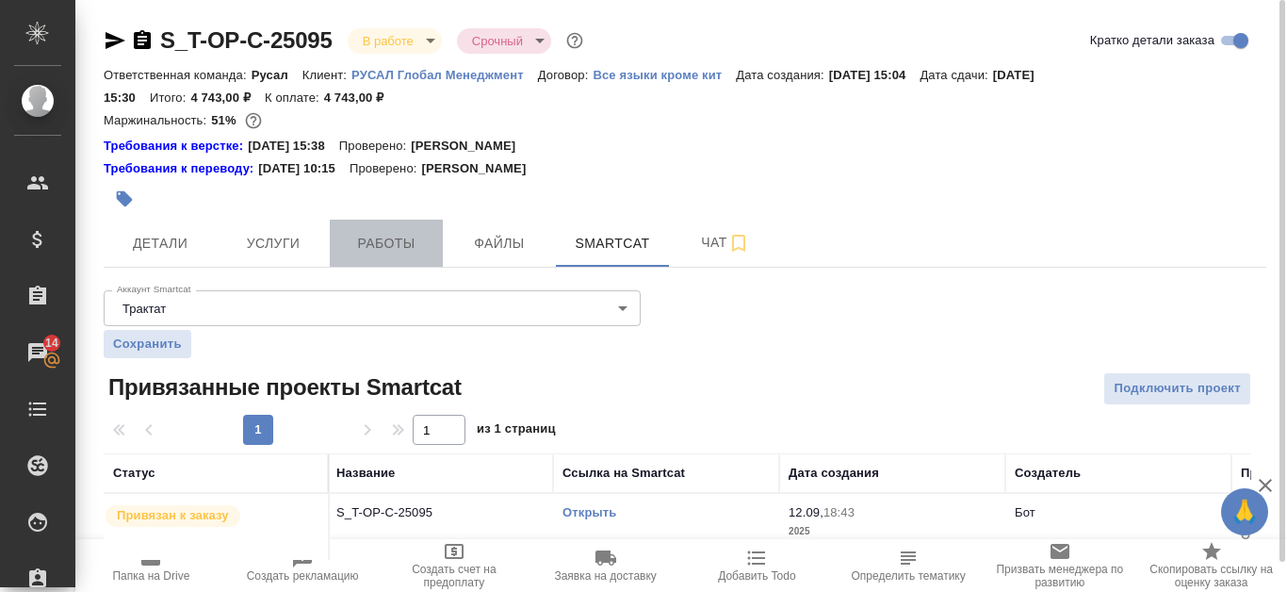
click at [338, 240] on button "Работы" at bounding box center [386, 242] width 113 height 47
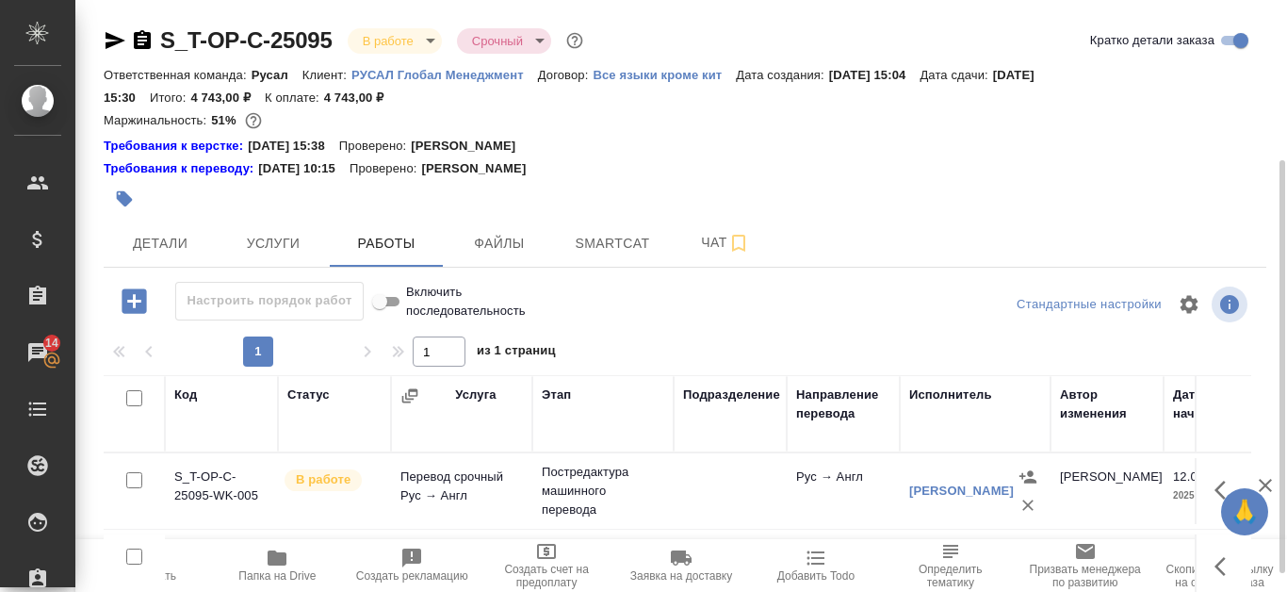
scroll to position [94, 0]
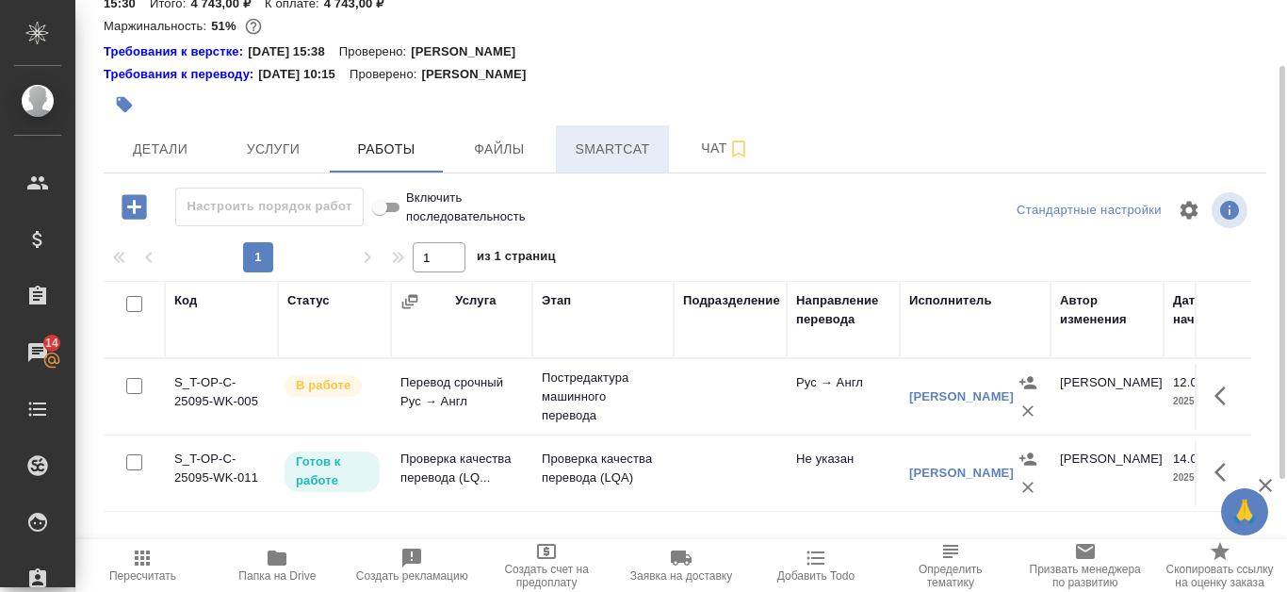
click at [633, 150] on span "Smartcat" at bounding box center [612, 150] width 90 height 24
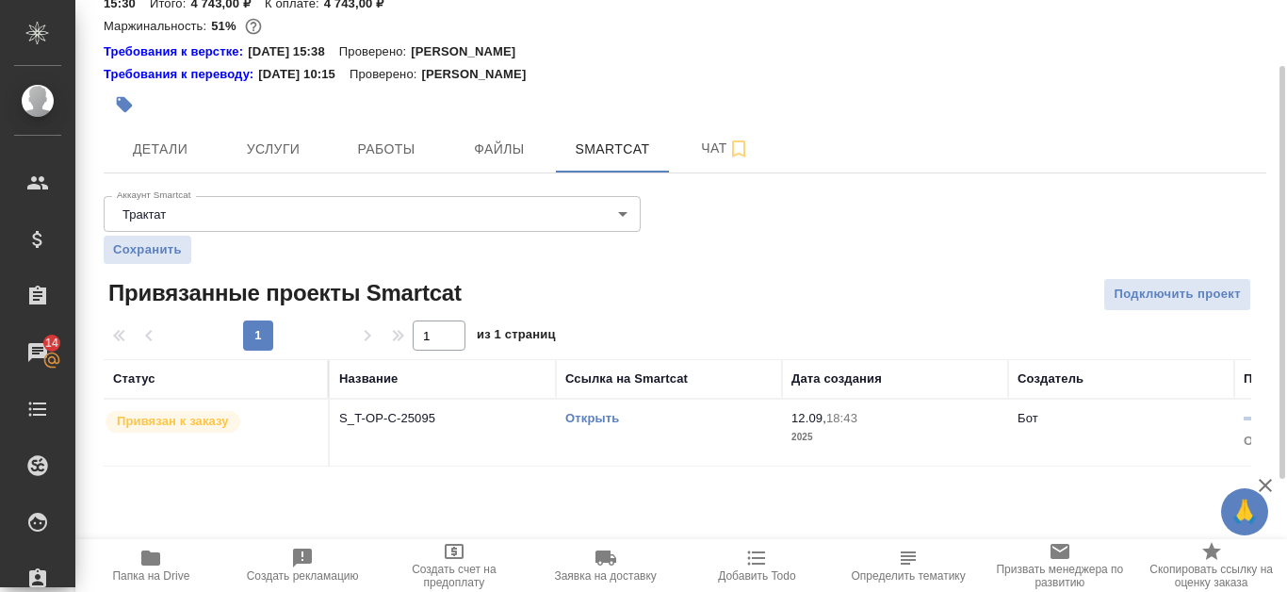
click at [587, 416] on link "Открыть" at bounding box center [592, 418] width 54 height 14
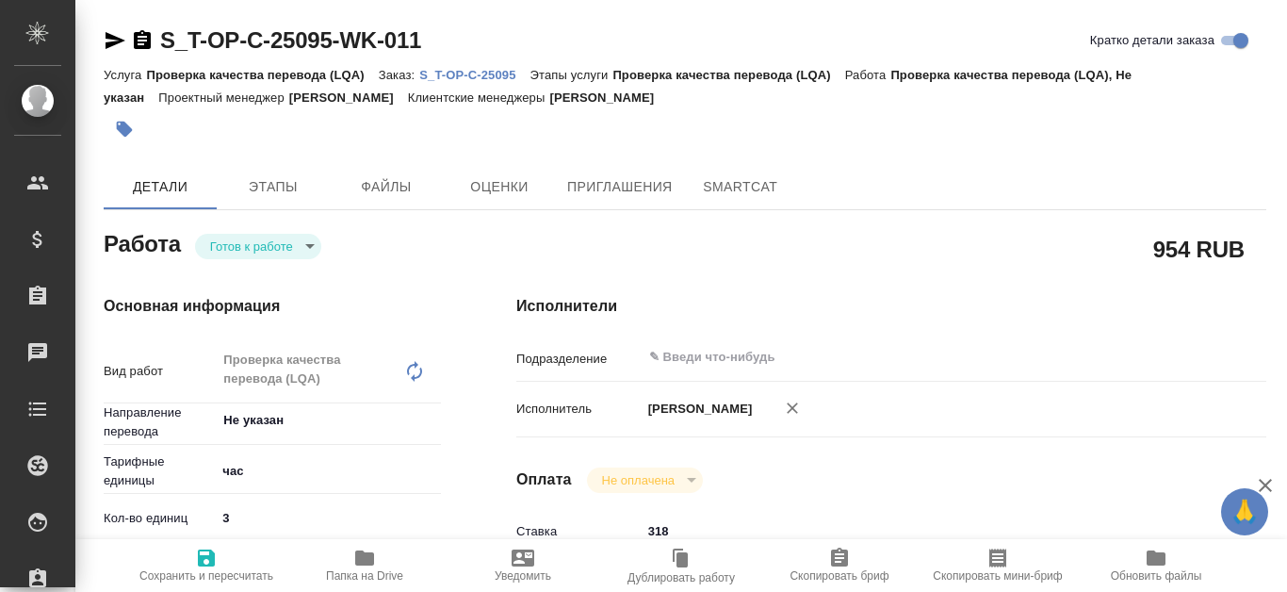
type textarea "x"
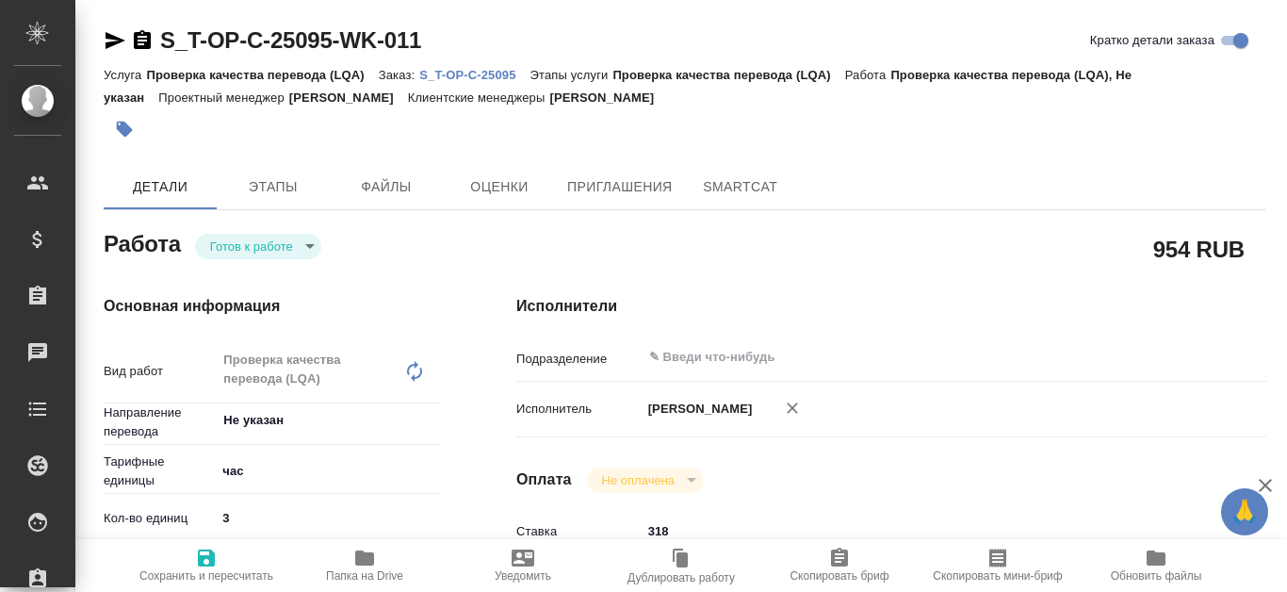
type textarea "x"
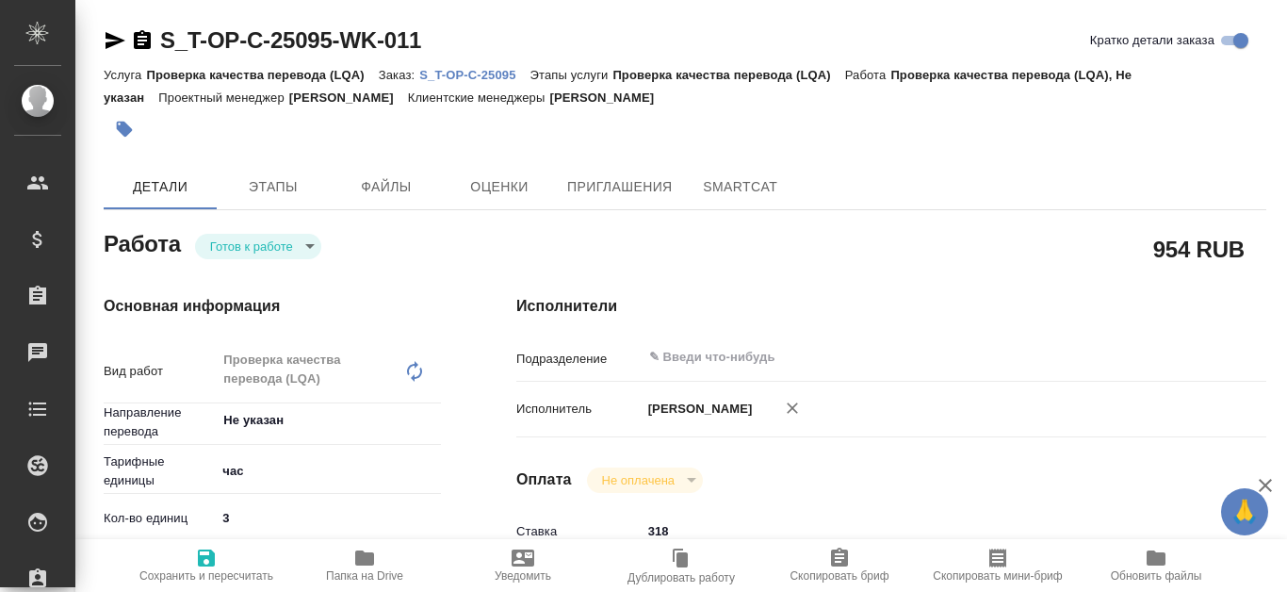
type textarea "x"
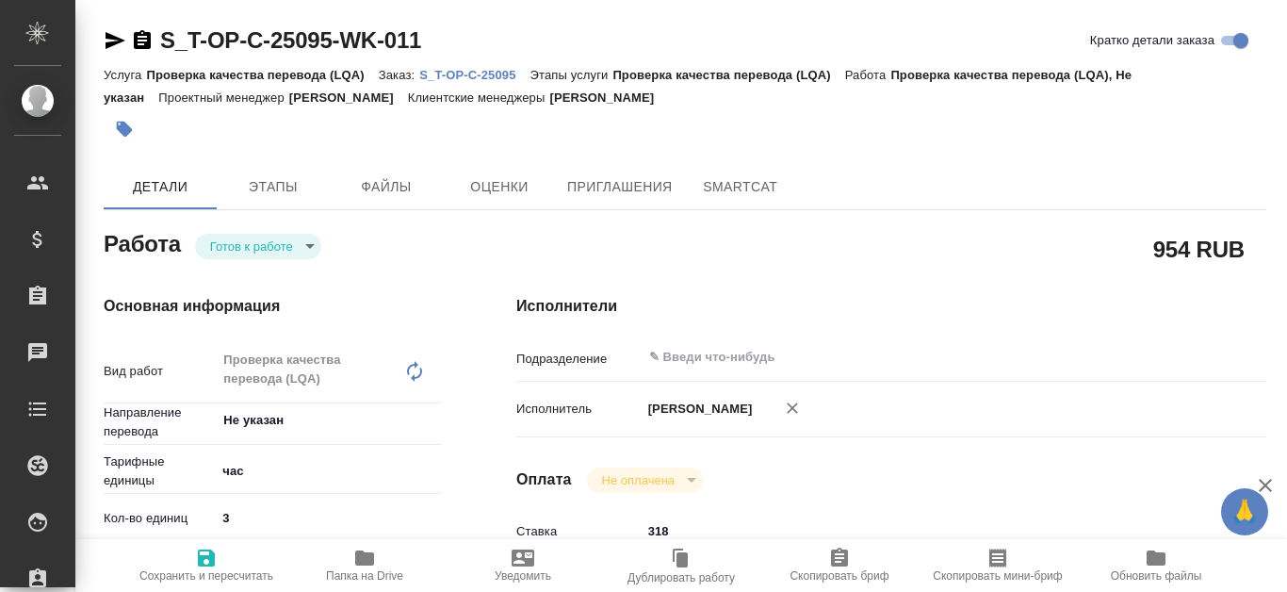
type textarea "x"
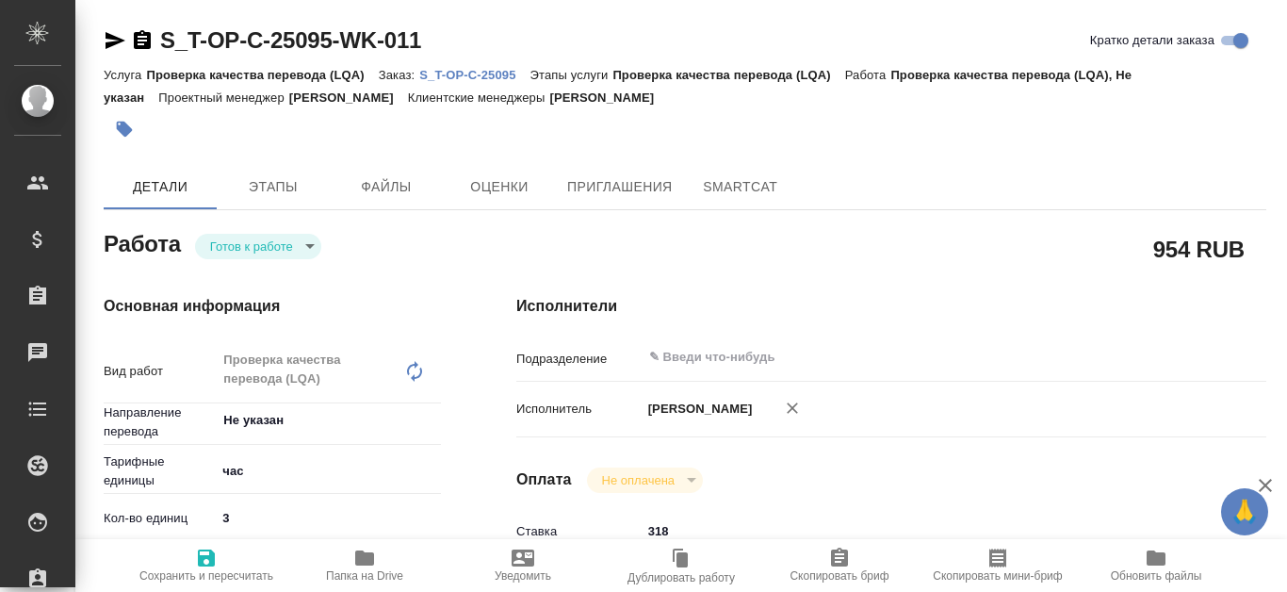
type textarea "x"
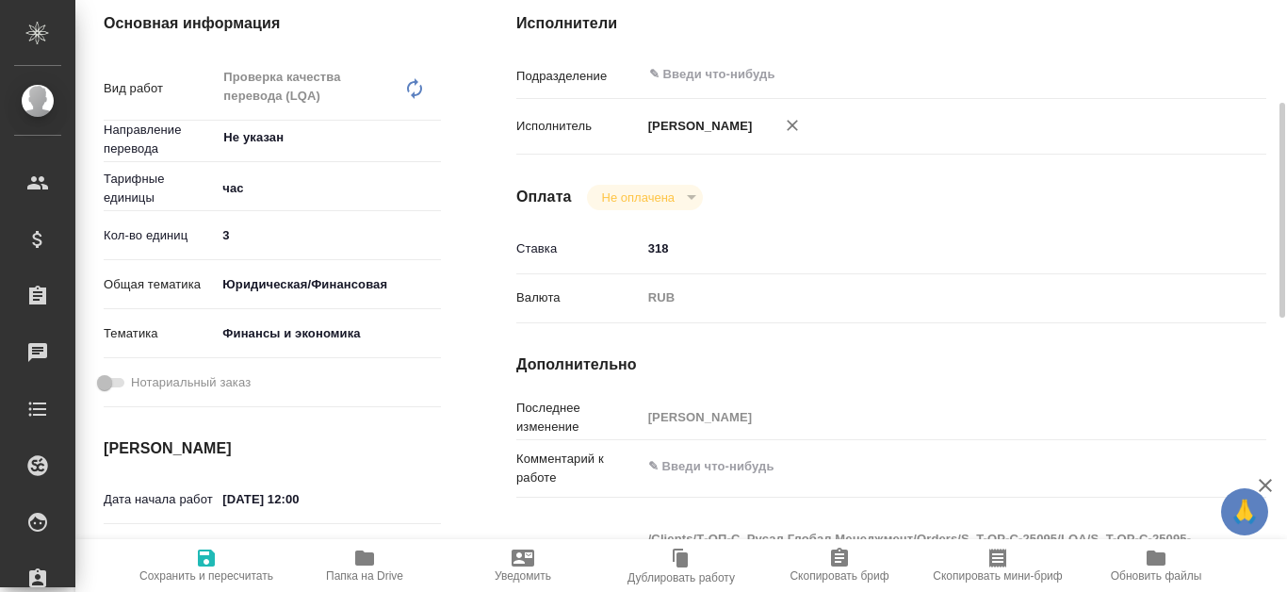
type textarea "x"
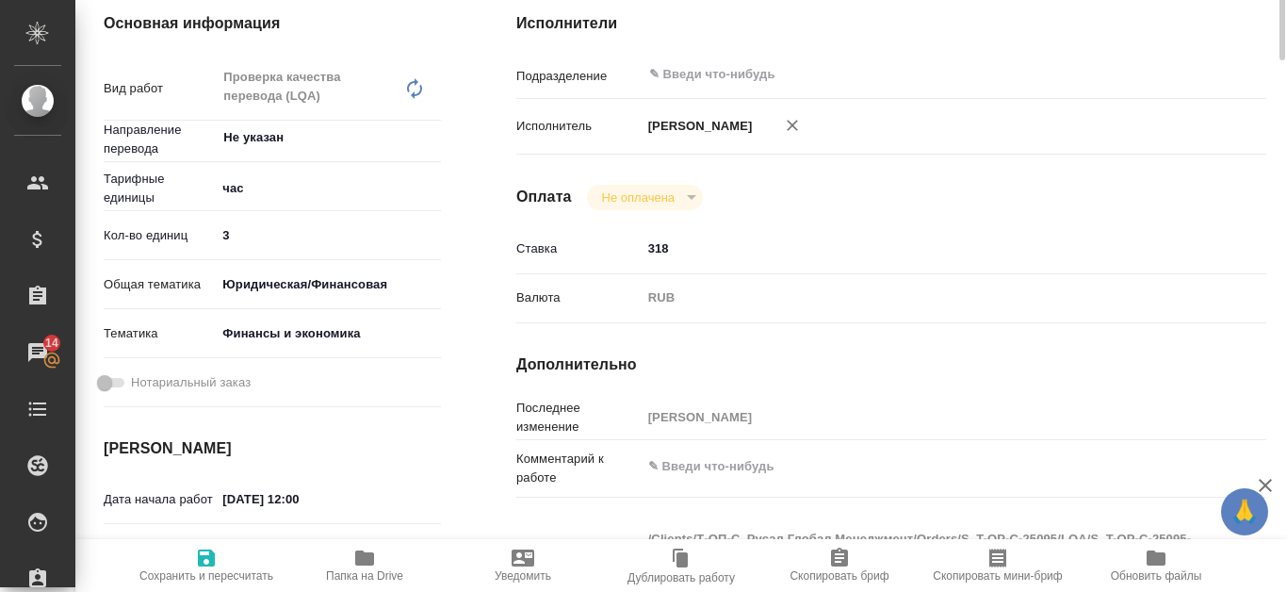
scroll to position [94, 0]
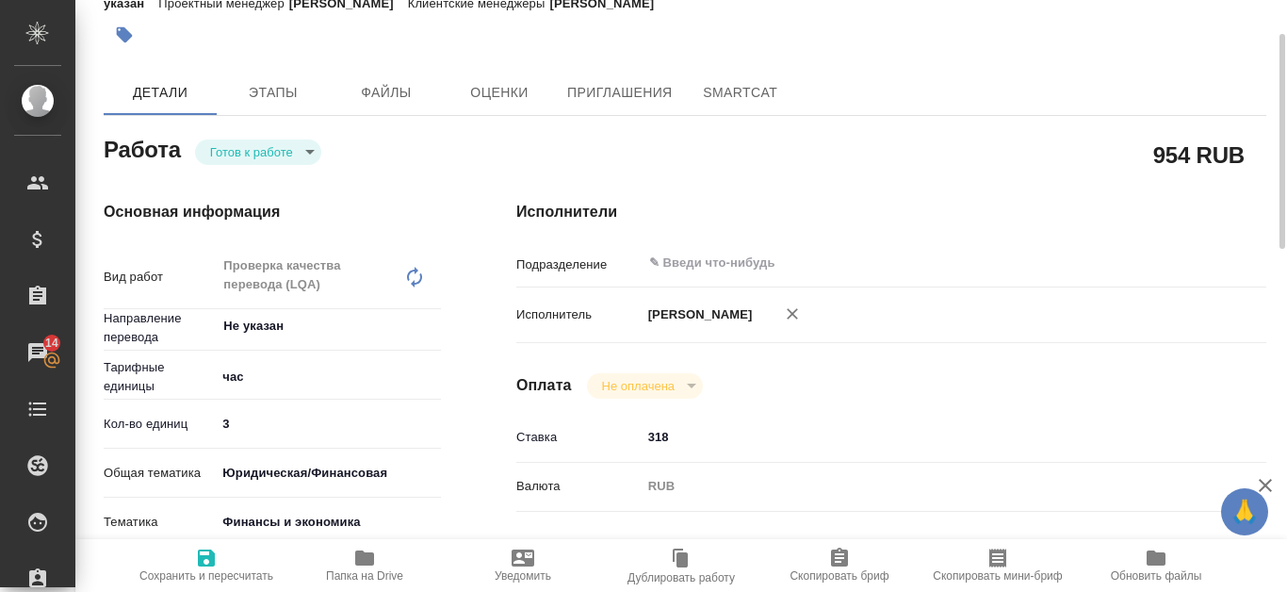
type textarea "x"
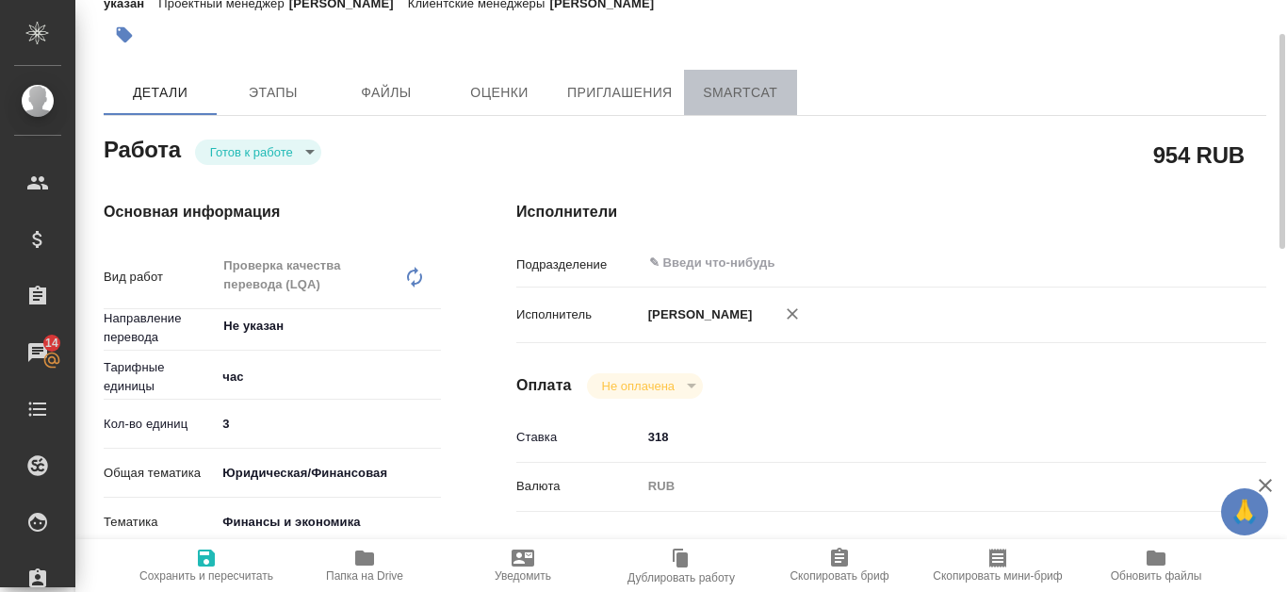
click at [724, 89] on span "SmartCat" at bounding box center [740, 93] width 90 height 24
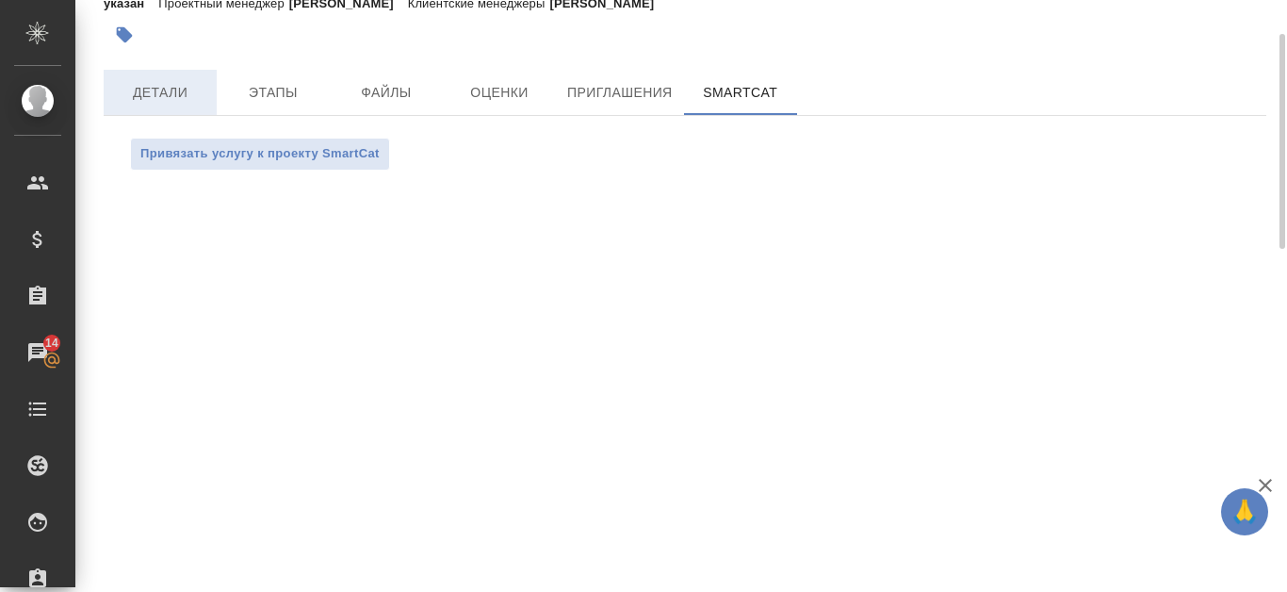
click at [186, 91] on span "Детали" at bounding box center [160, 93] width 90 height 24
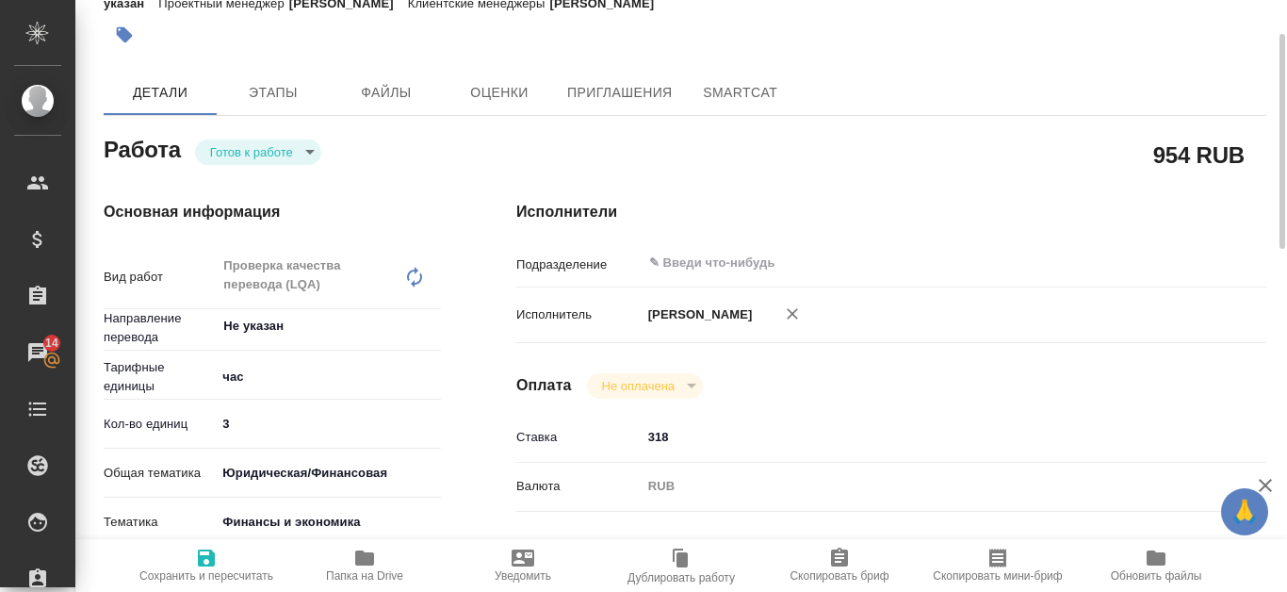
type textarea "x"
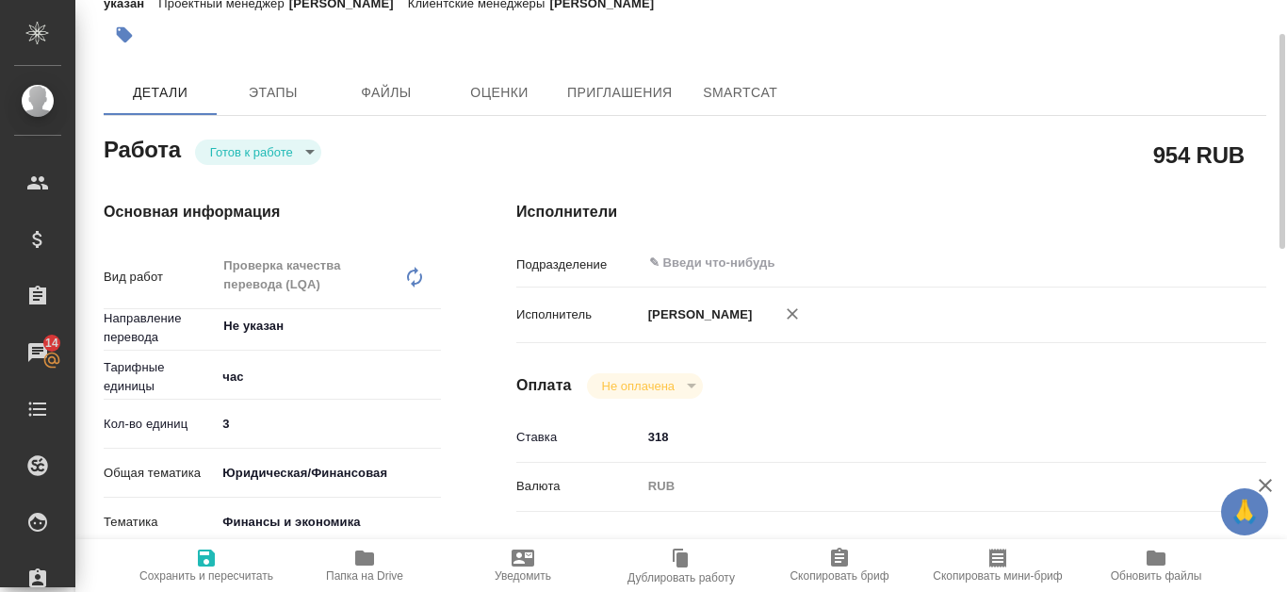
type textarea "x"
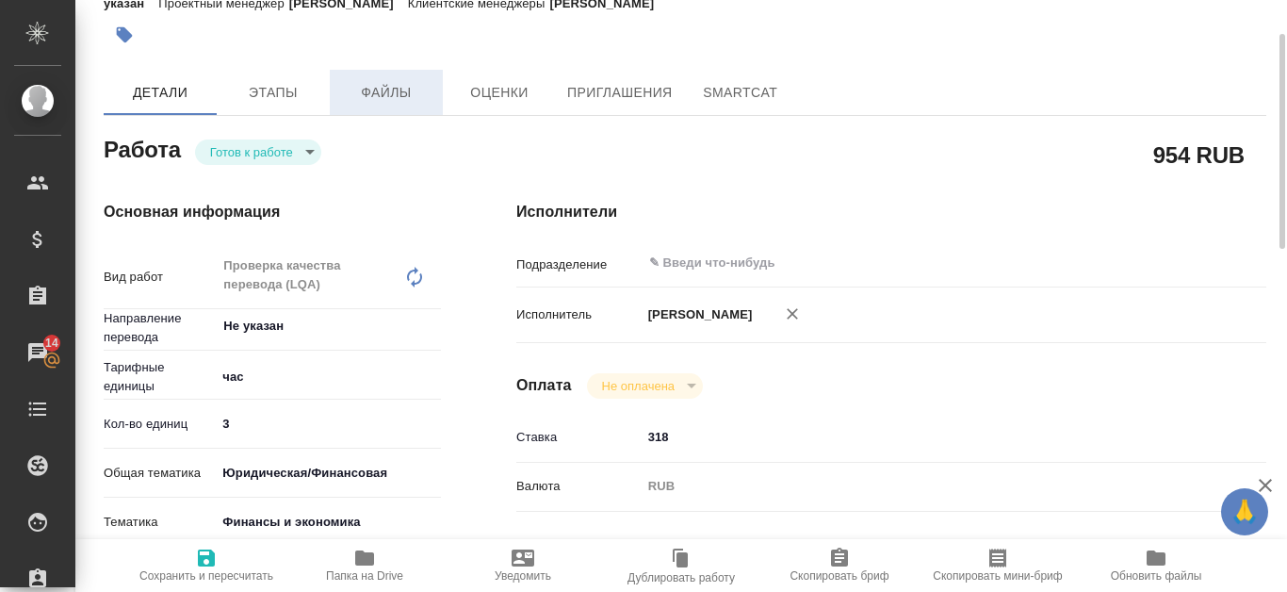
type textarea "x"
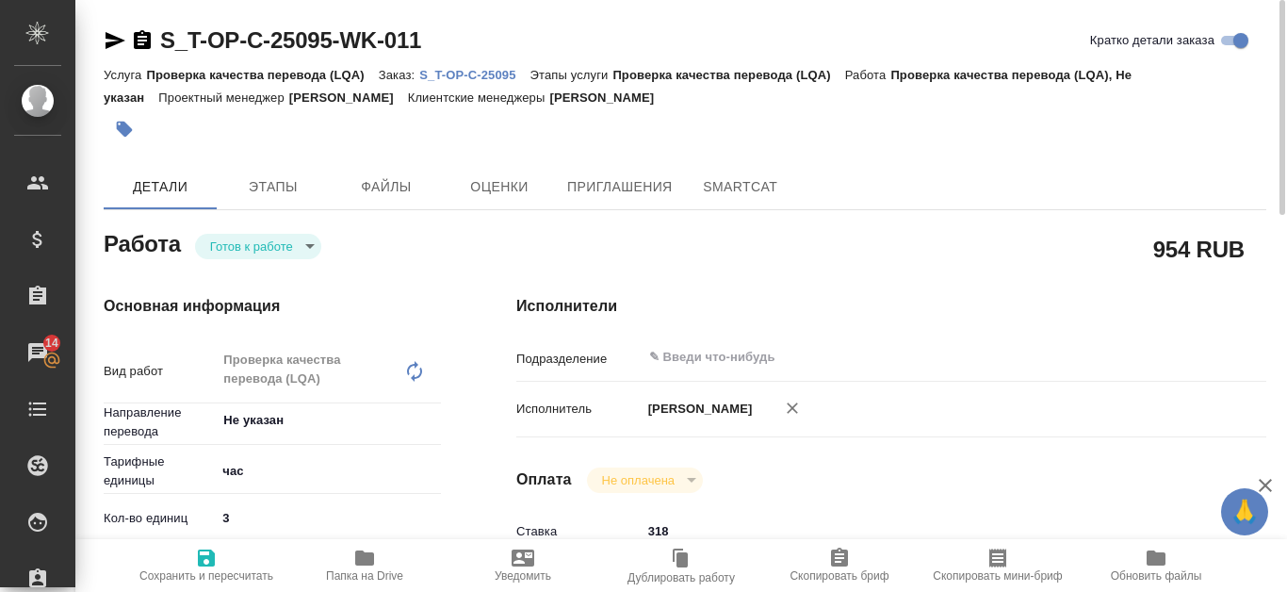
click at [502, 74] on p "S_T-OP-C-25095" at bounding box center [474, 75] width 110 height 14
click at [483, 74] on p "S_T-OP-C-25095" at bounding box center [474, 75] width 110 height 14
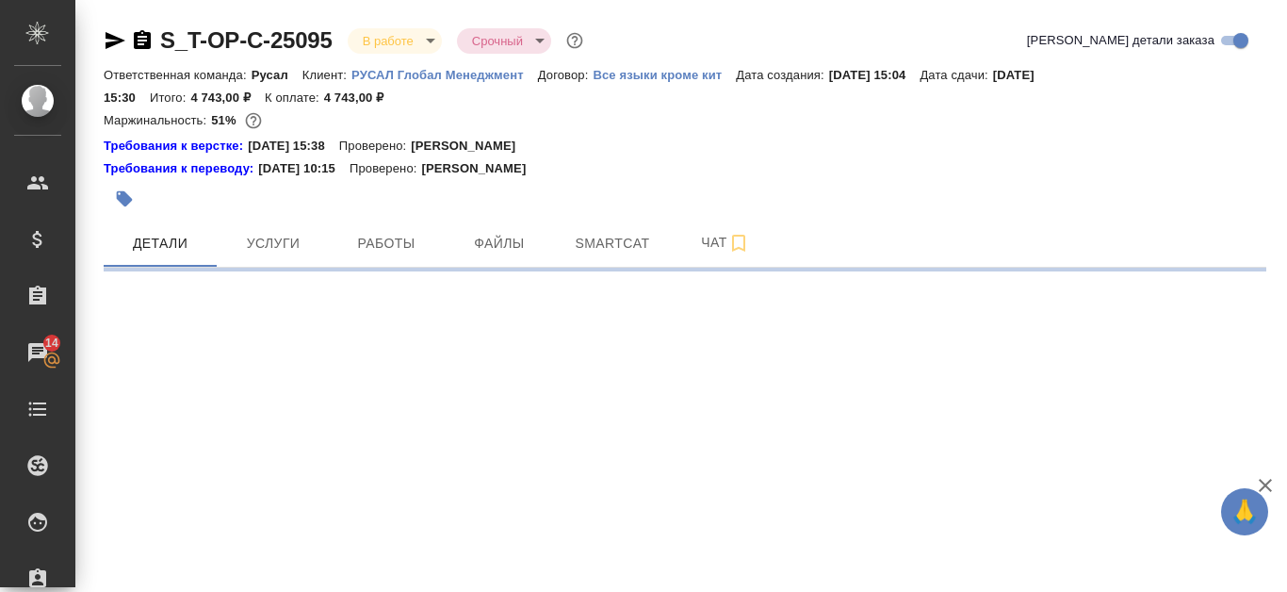
select select "RU"
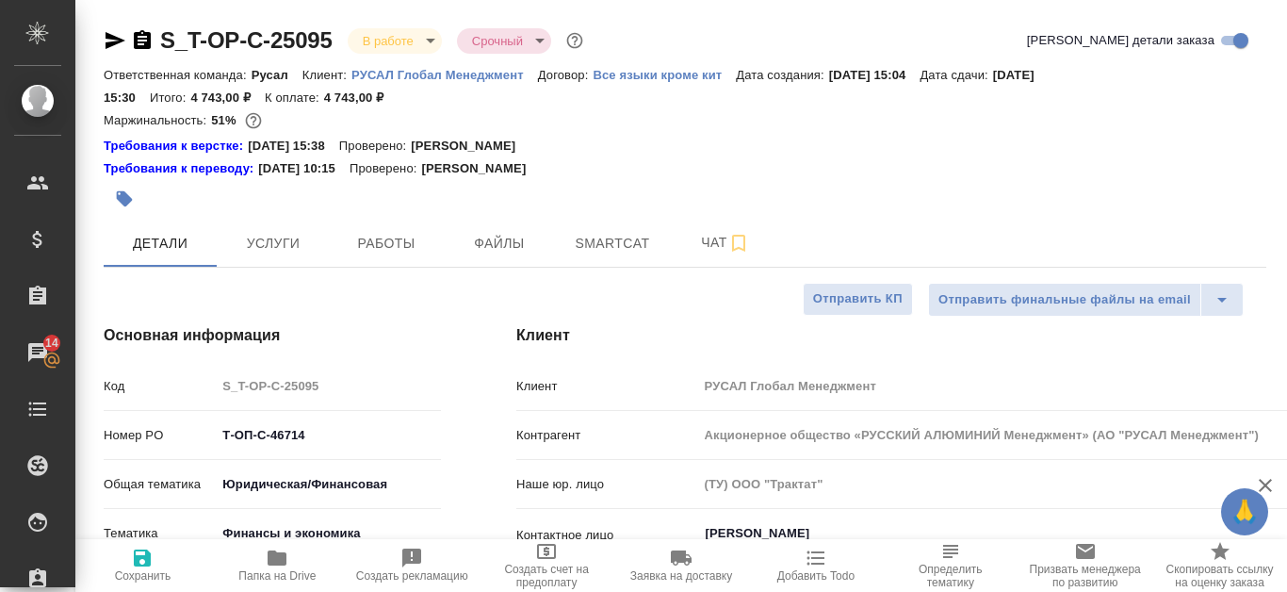
type textarea "x"
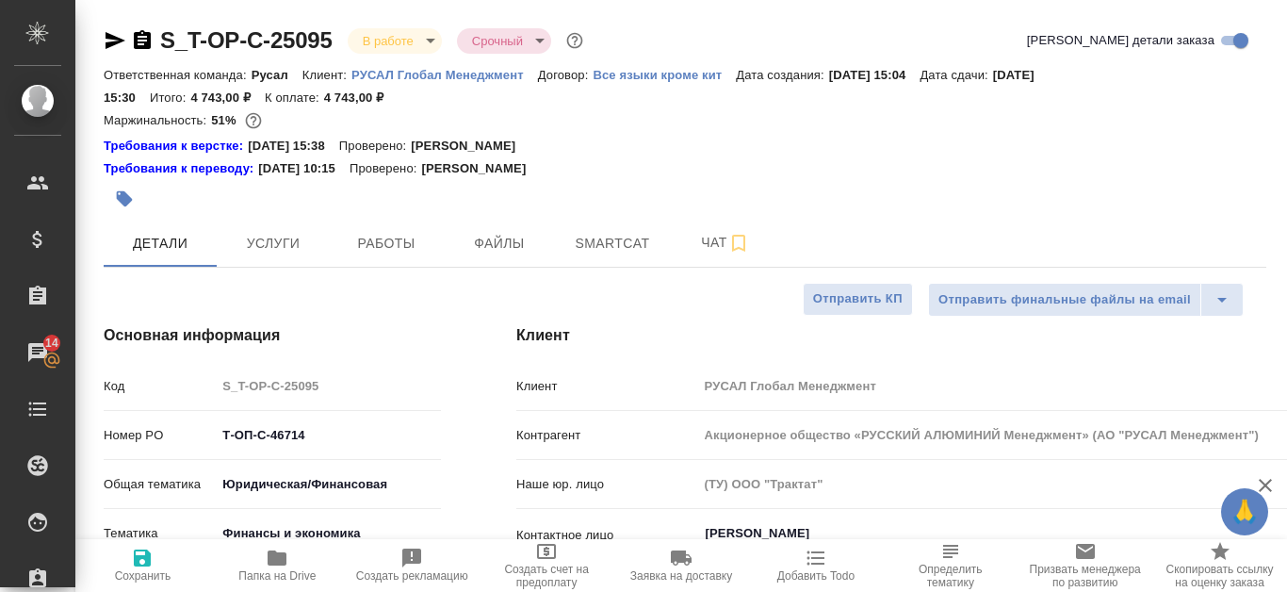
type textarea "x"
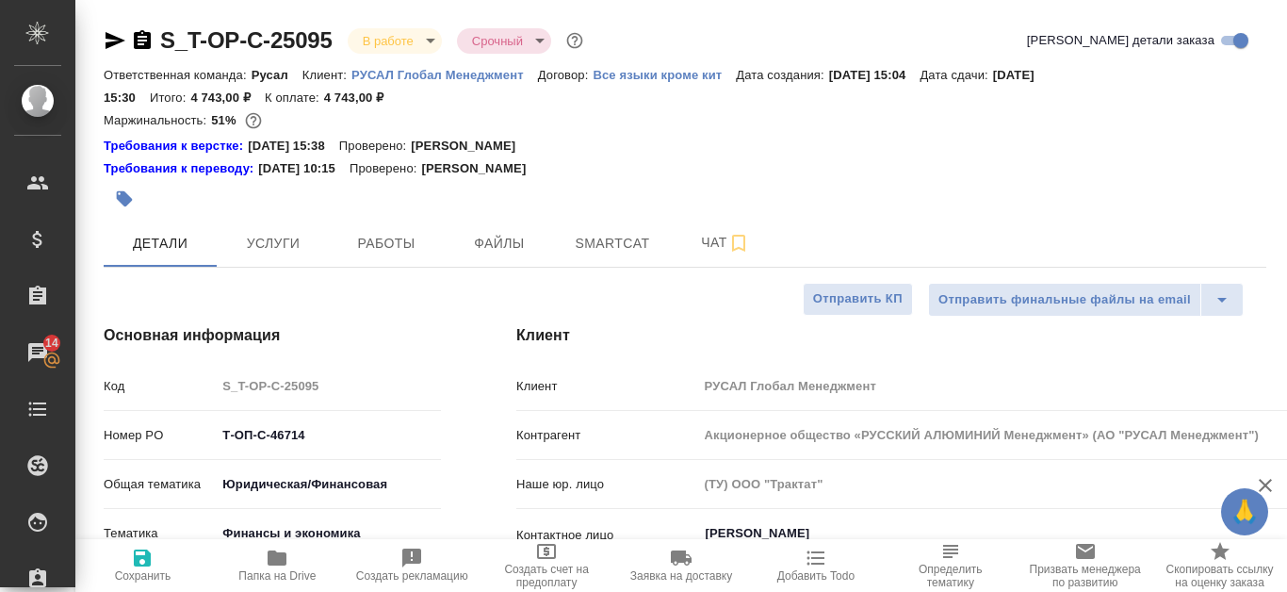
type textarea "x"
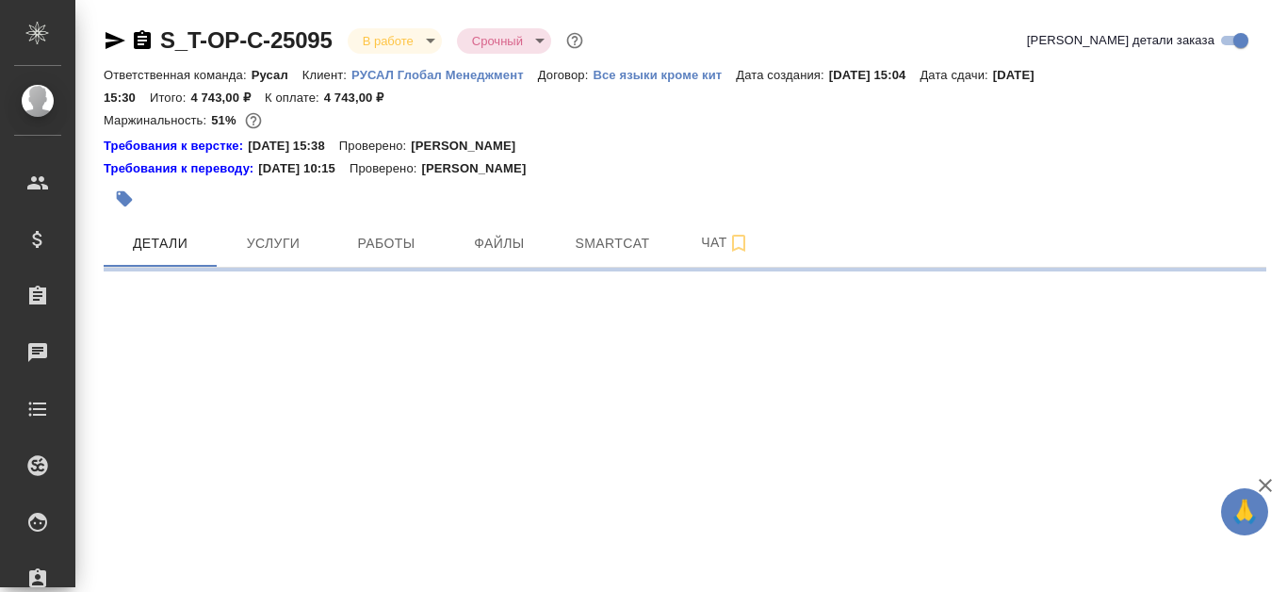
select select "RU"
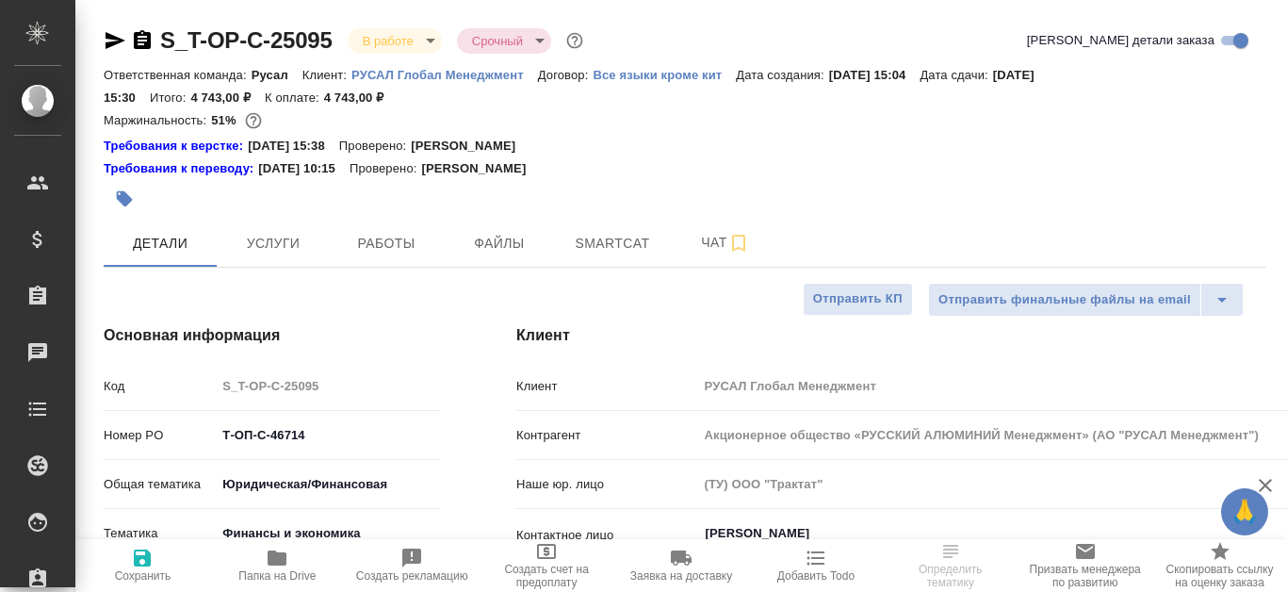
type textarea "x"
click at [650, 236] on span "Smartcat" at bounding box center [612, 244] width 90 height 24
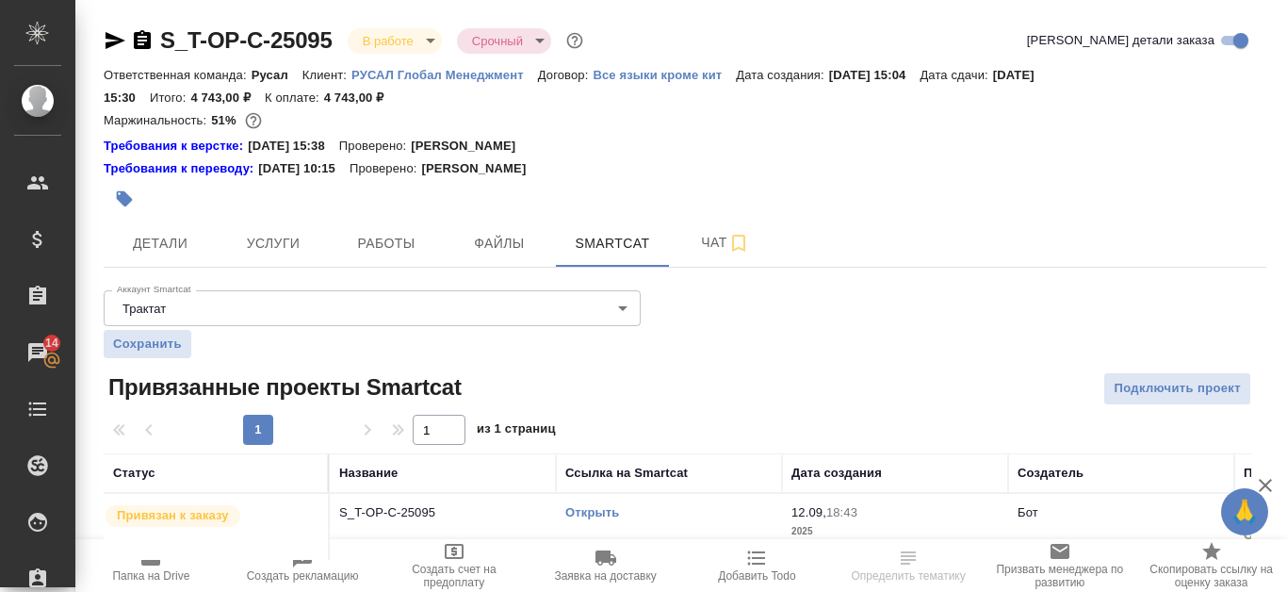
click at [602, 510] on link "Открыть" at bounding box center [592, 512] width 54 height 14
